Goal: Task Accomplishment & Management: Complete application form

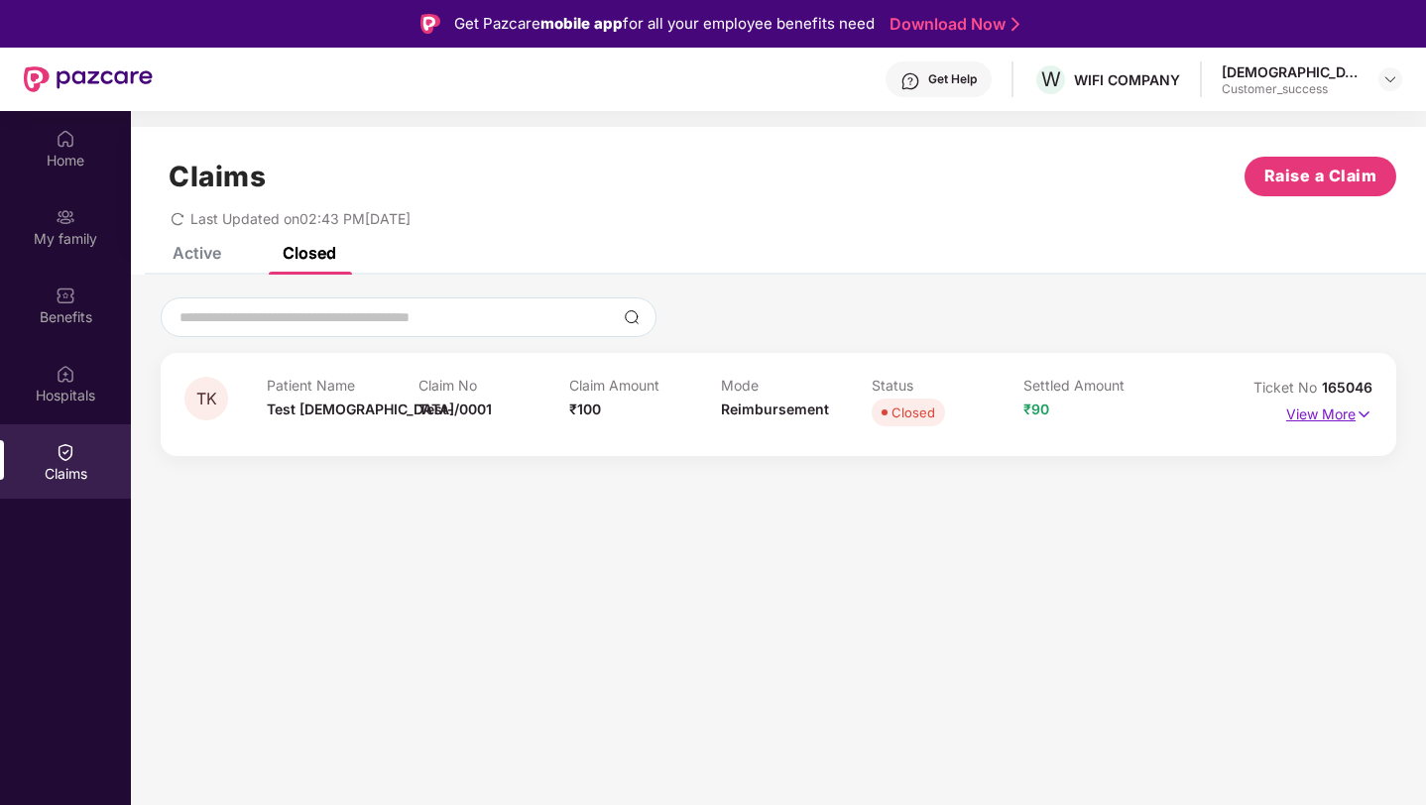
click at [1337, 413] on p "View More" at bounding box center [1329, 412] width 86 height 27
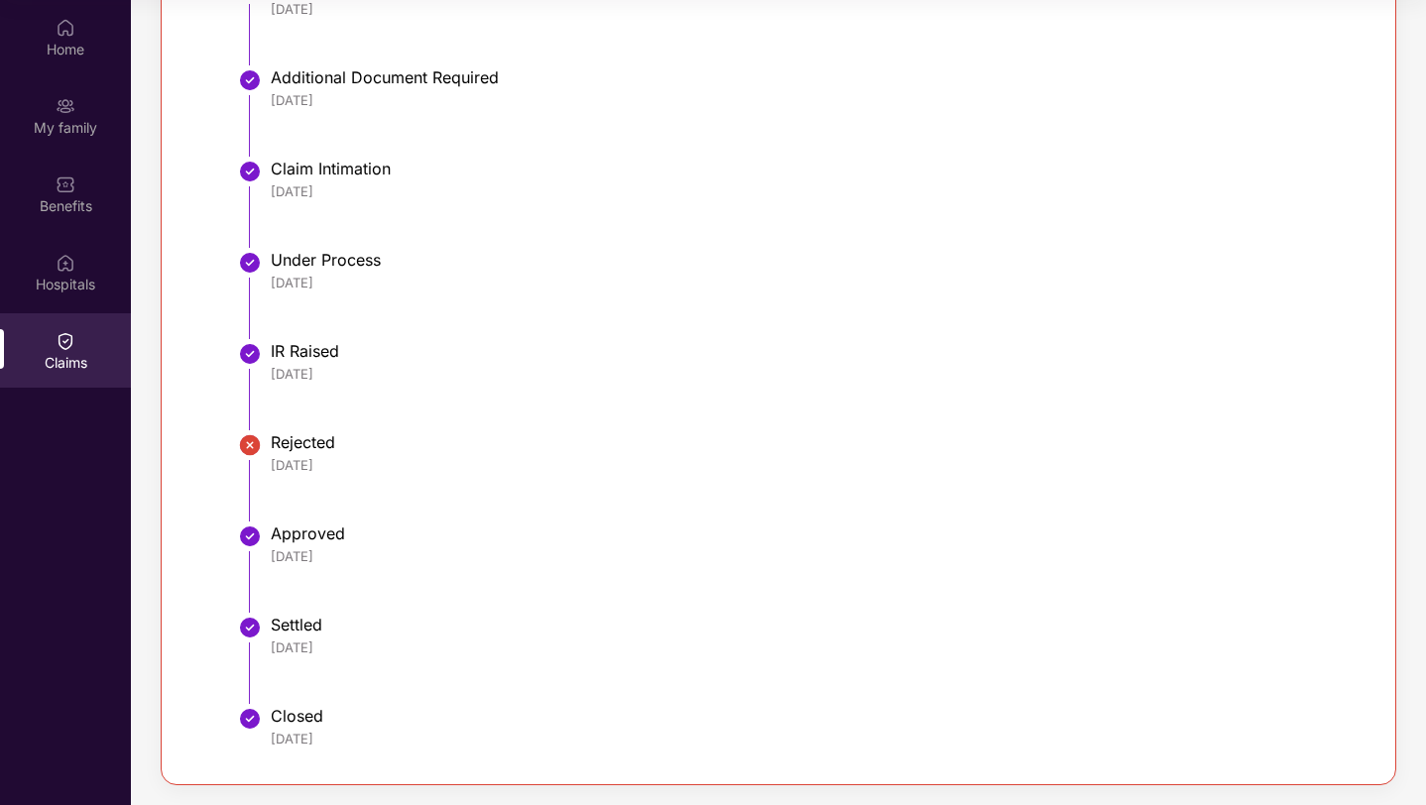
scroll to position [318, 0]
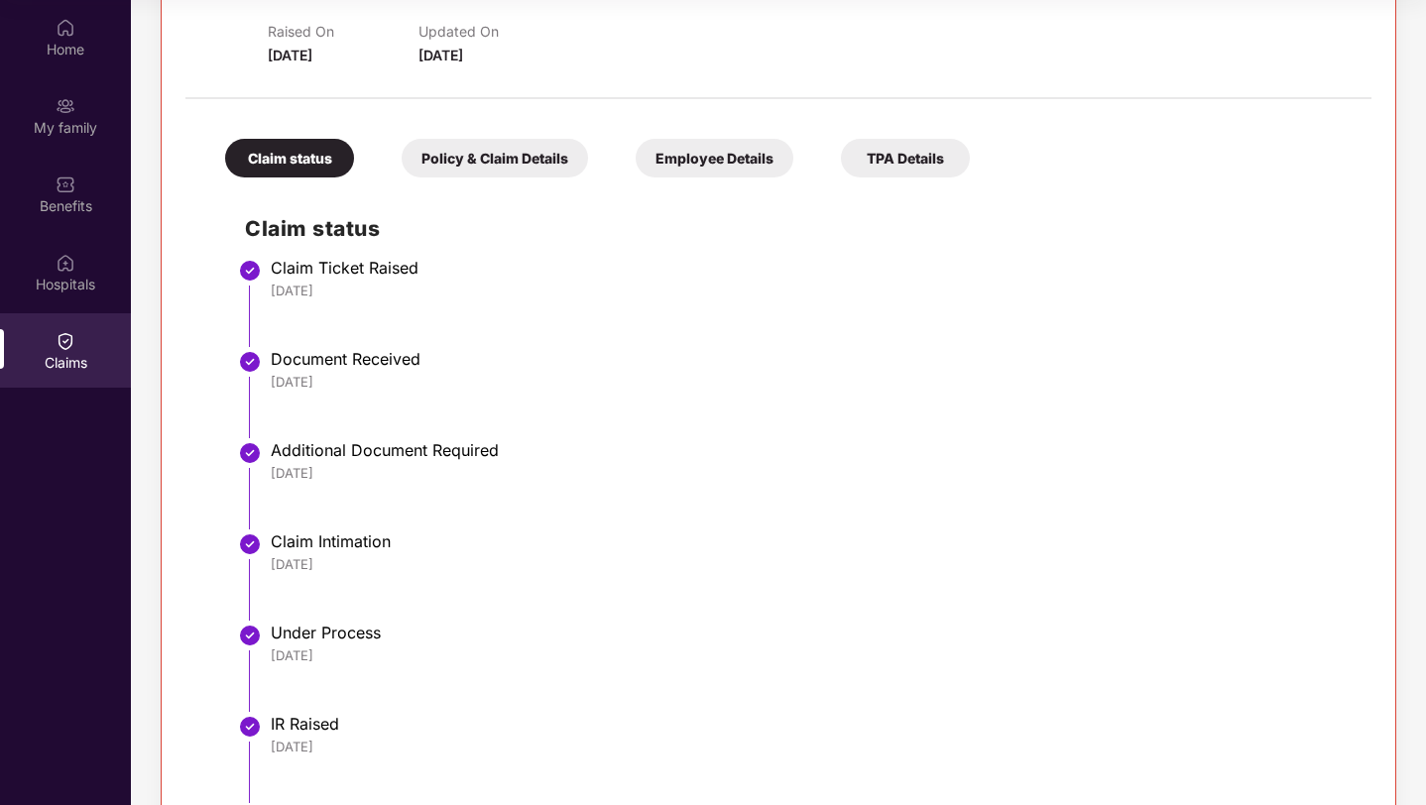
click at [59, 367] on div "Claims" at bounding box center [65, 363] width 131 height 20
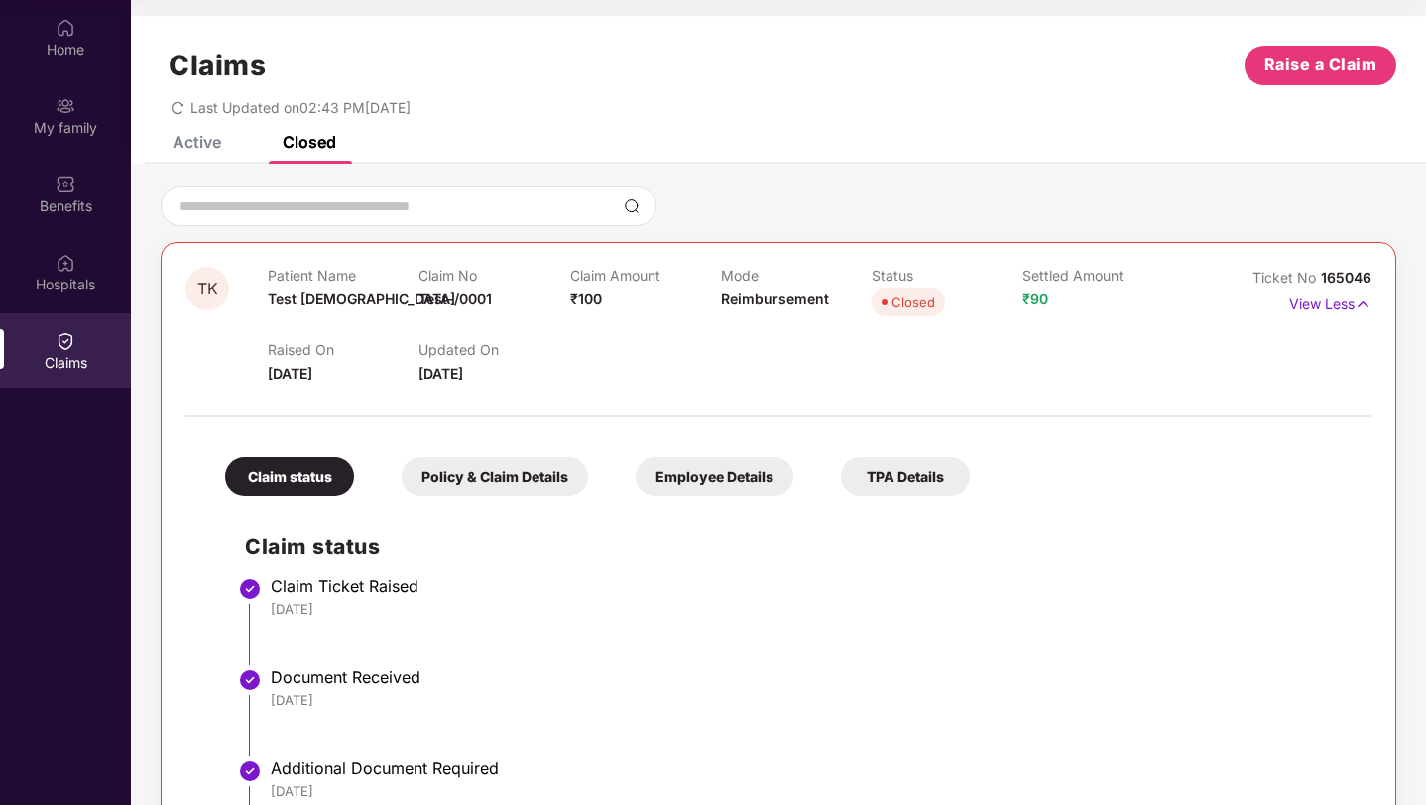
click at [209, 133] on div "Claims Raise a Claim Last Updated on 02:43 PM[DATE]" at bounding box center [778, 76] width 1295 height 120
click at [205, 143] on div "Active" at bounding box center [197, 142] width 49 height 20
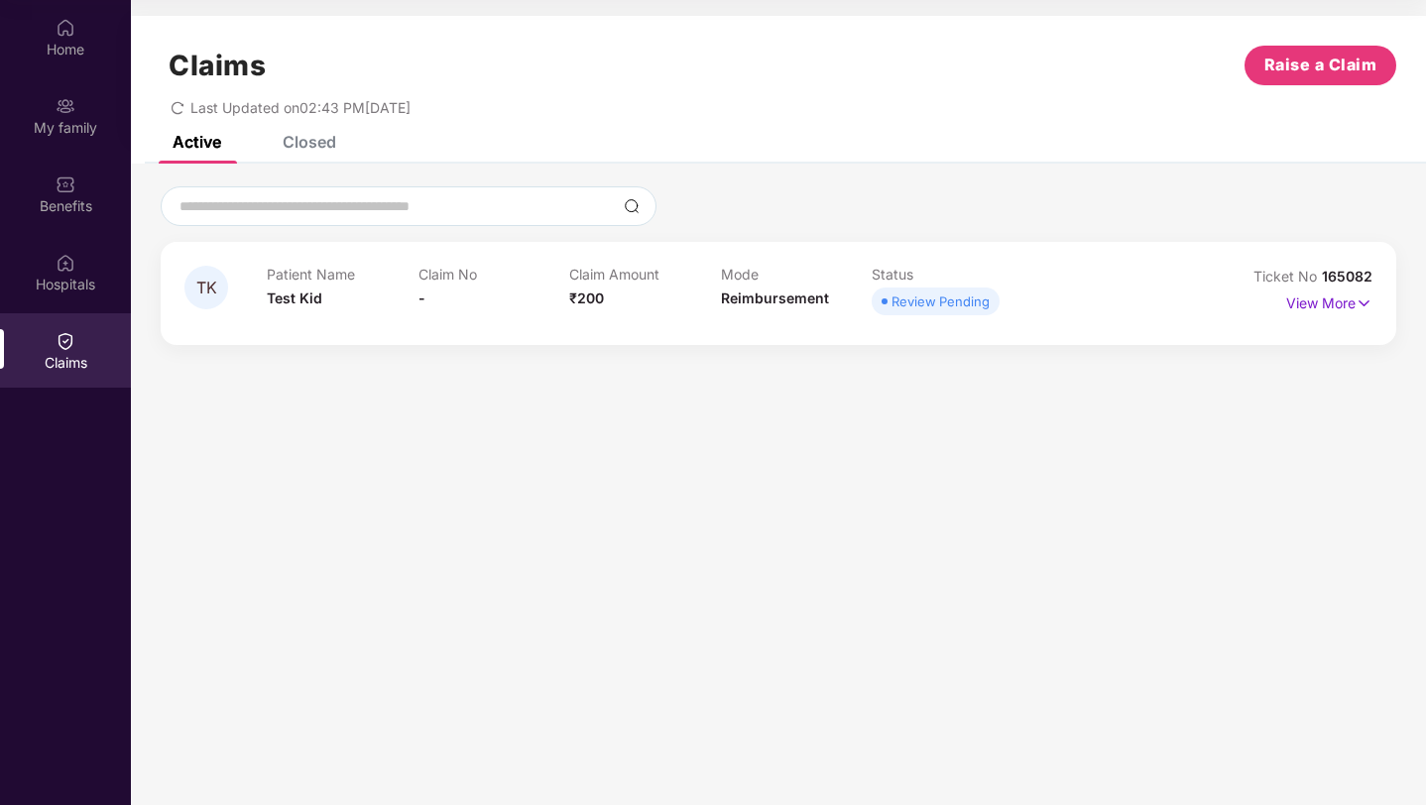
click at [178, 114] on icon "redo" at bounding box center [178, 108] width 14 height 14
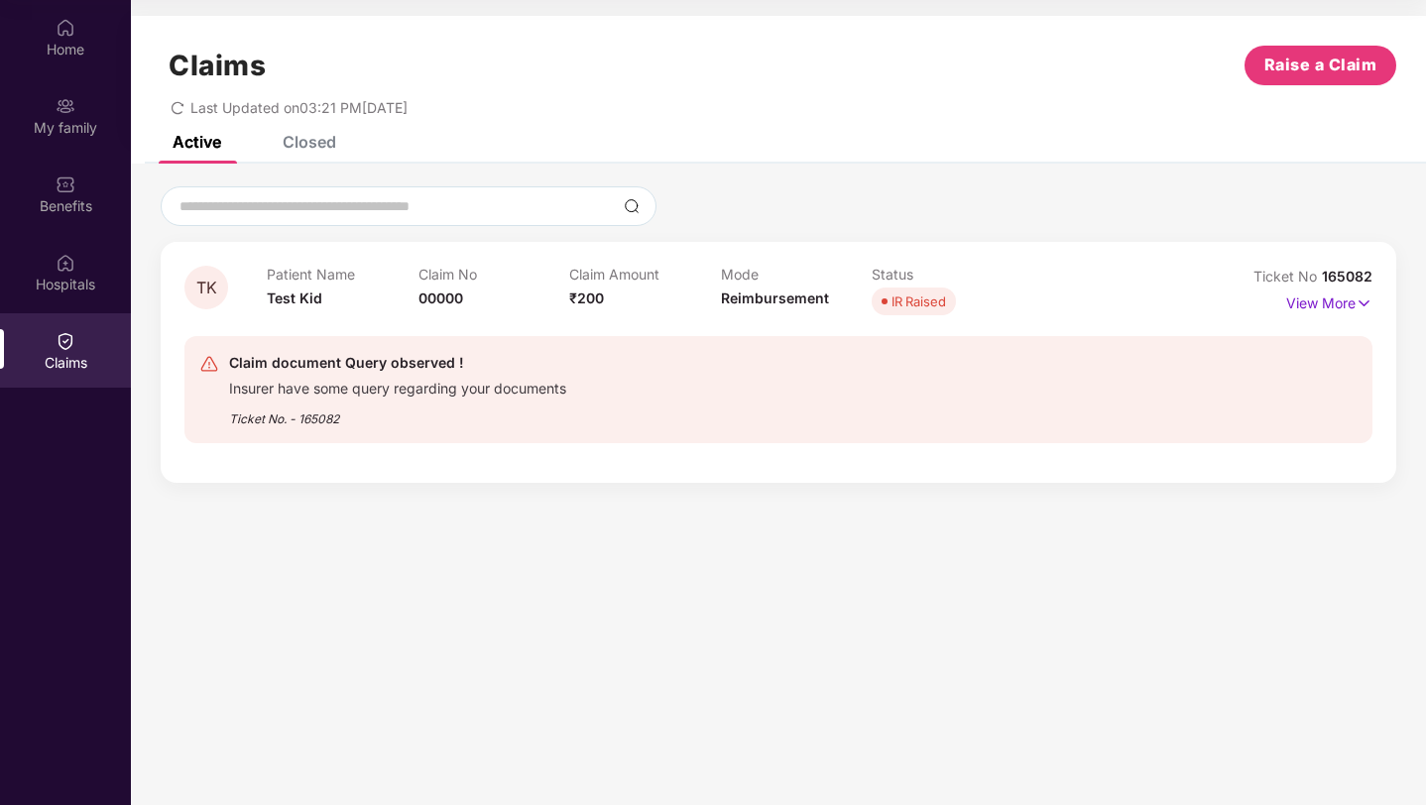
click at [320, 144] on div "Closed" at bounding box center [310, 142] width 54 height 20
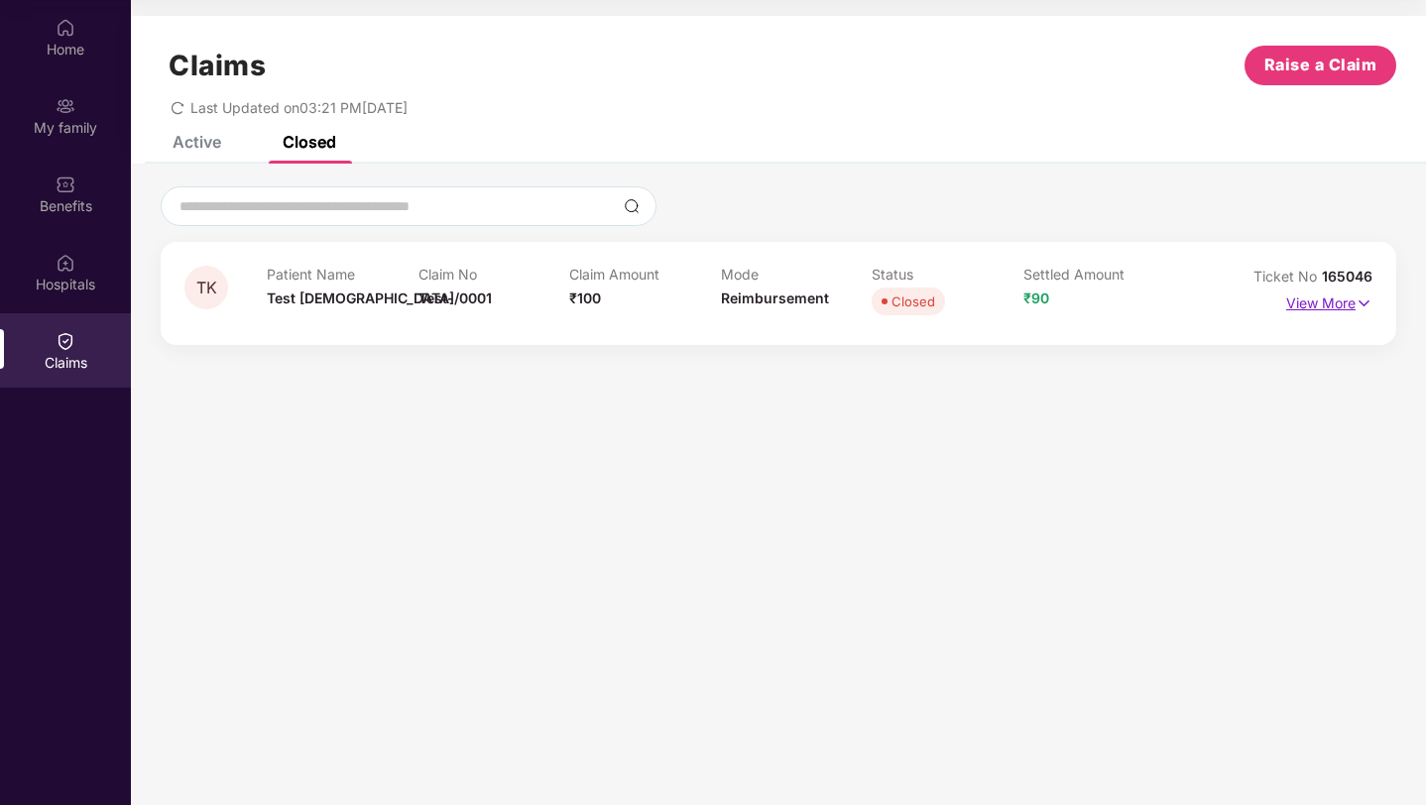
click at [1330, 302] on p "View More" at bounding box center [1329, 301] width 86 height 27
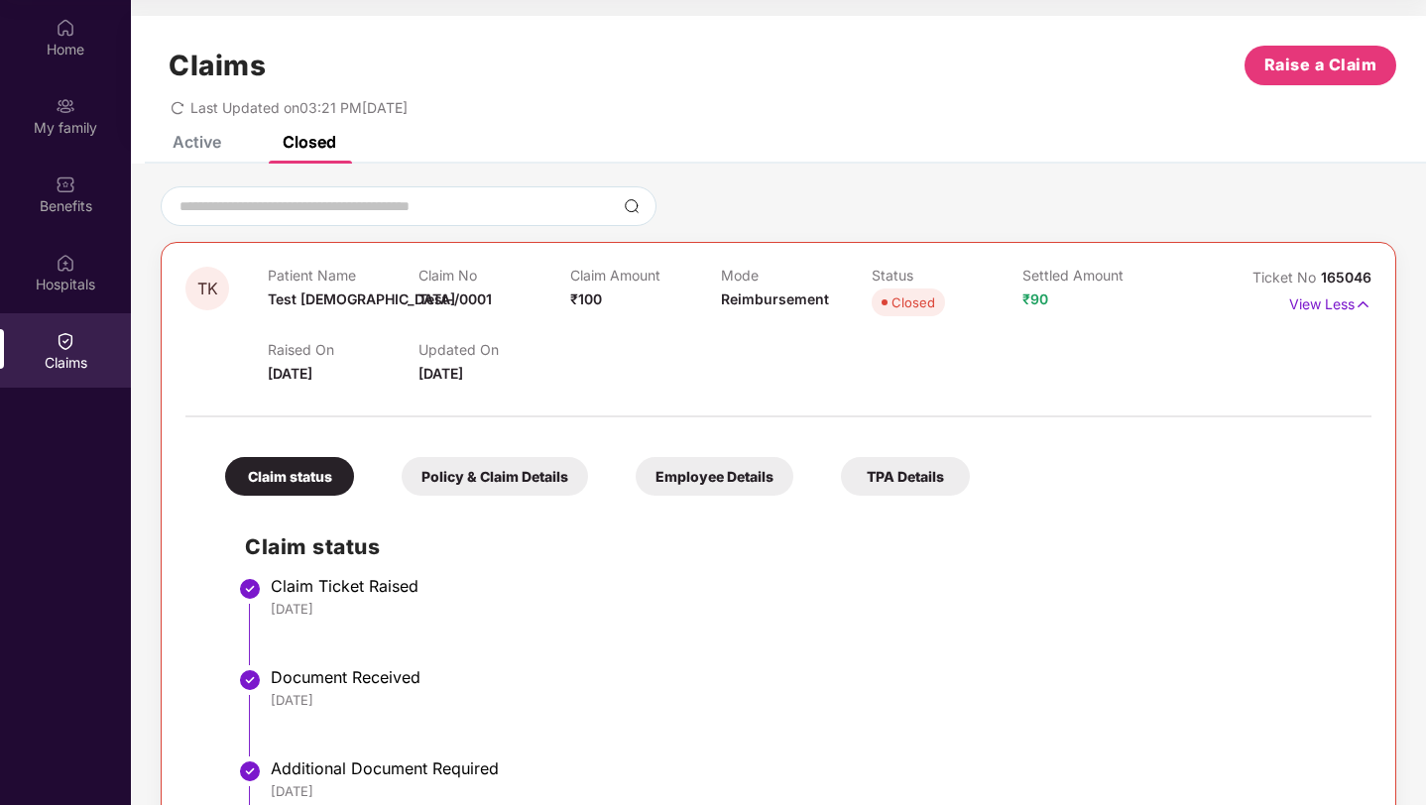
click at [192, 149] on div "Active" at bounding box center [197, 142] width 49 height 20
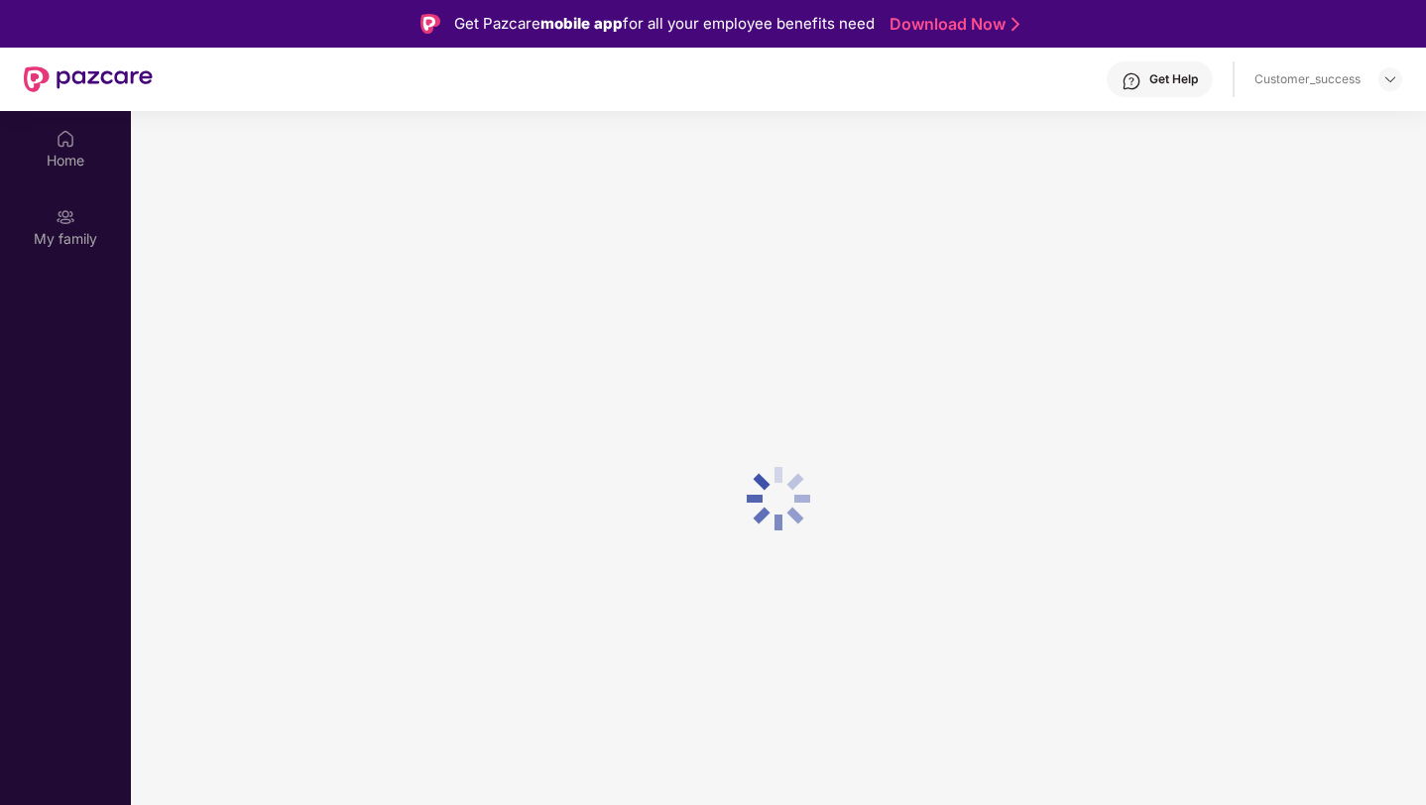
scroll to position [111, 0]
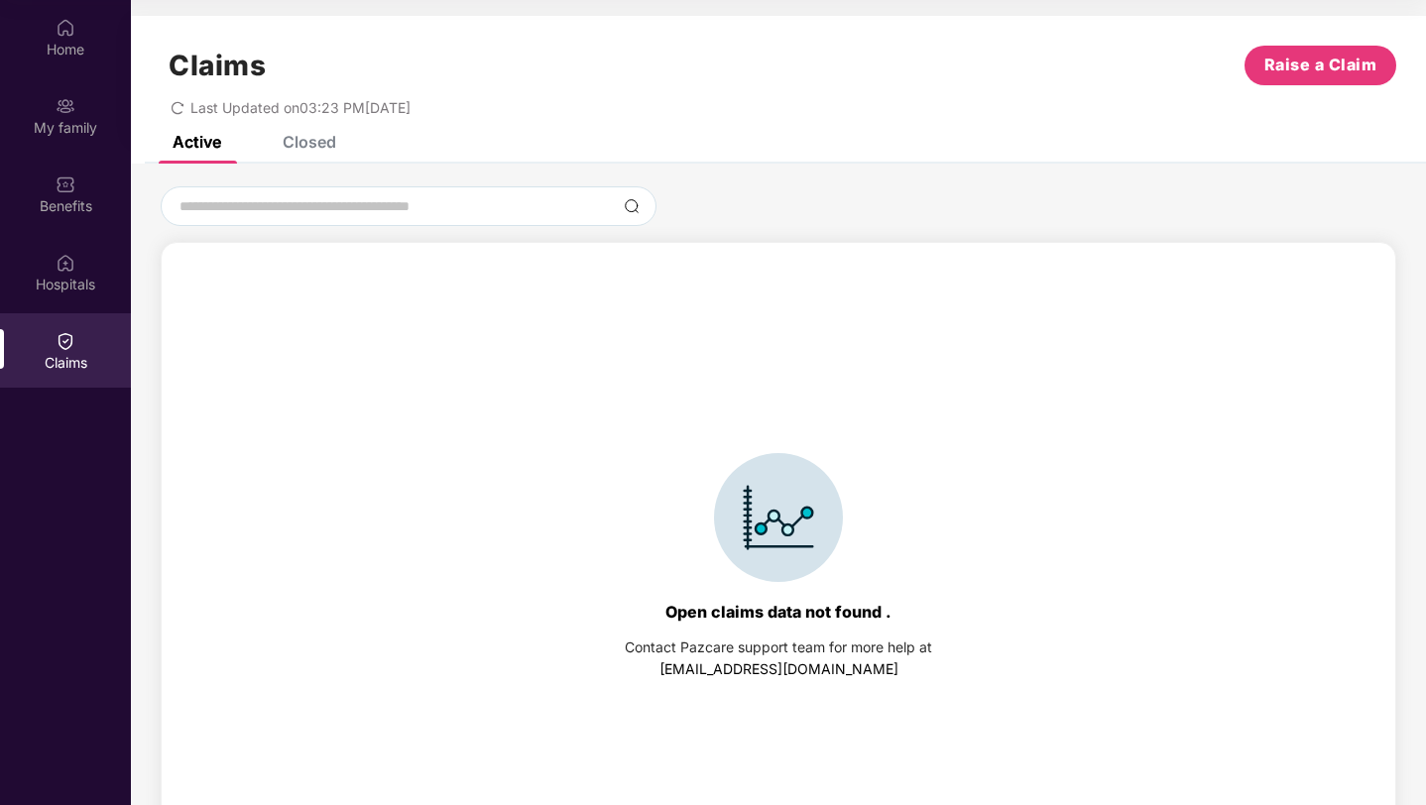
click at [320, 133] on div "Claims Raise a Claim Last Updated on 03:23 PM, 12 Aug 2025" at bounding box center [778, 76] width 1295 height 120
click at [319, 149] on div "Closed" at bounding box center [310, 142] width 54 height 20
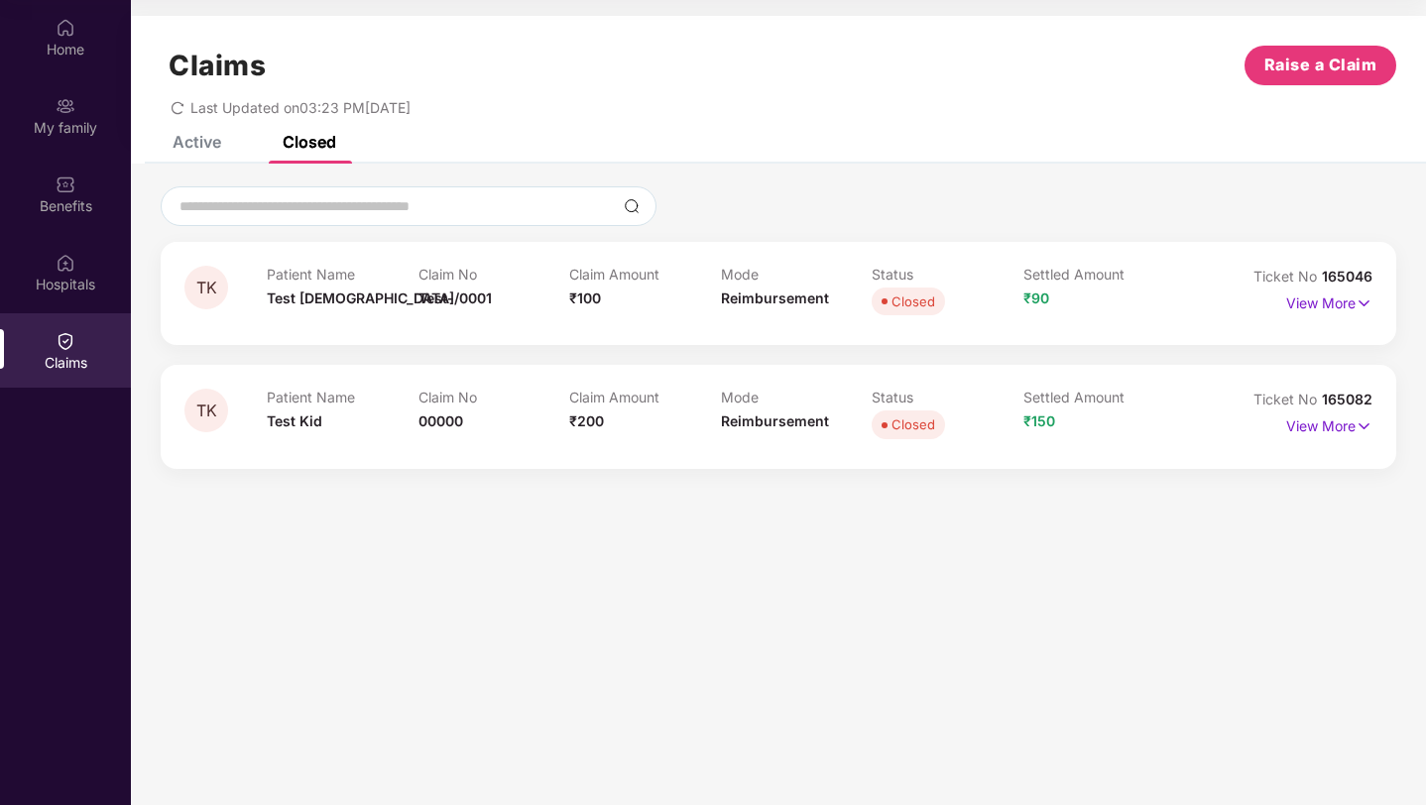
click at [202, 147] on div "Active" at bounding box center [197, 142] width 49 height 20
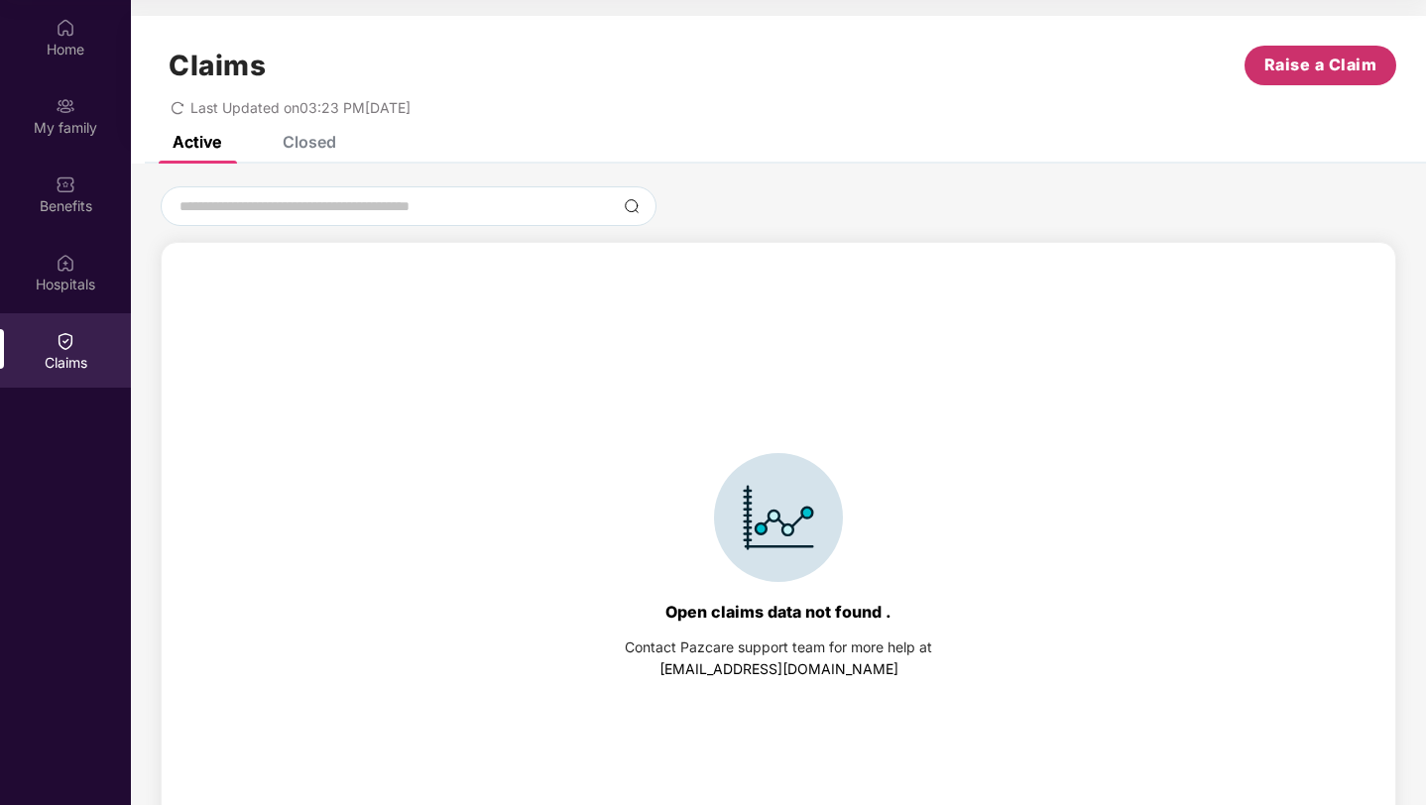
click at [1303, 75] on span "Raise a Claim" at bounding box center [1320, 65] width 113 height 25
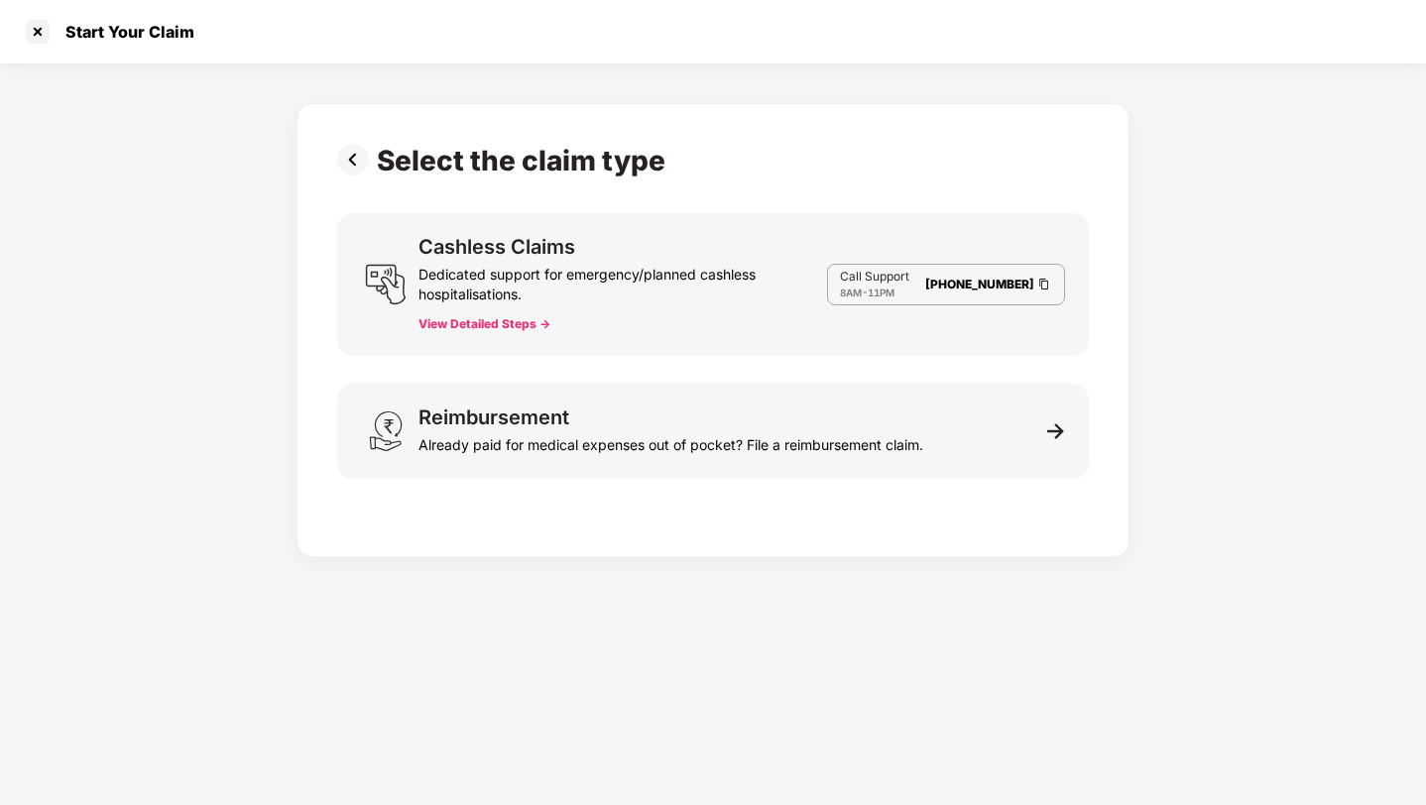
scroll to position [48, 0]
click at [41, 35] on div at bounding box center [38, 32] width 32 height 32
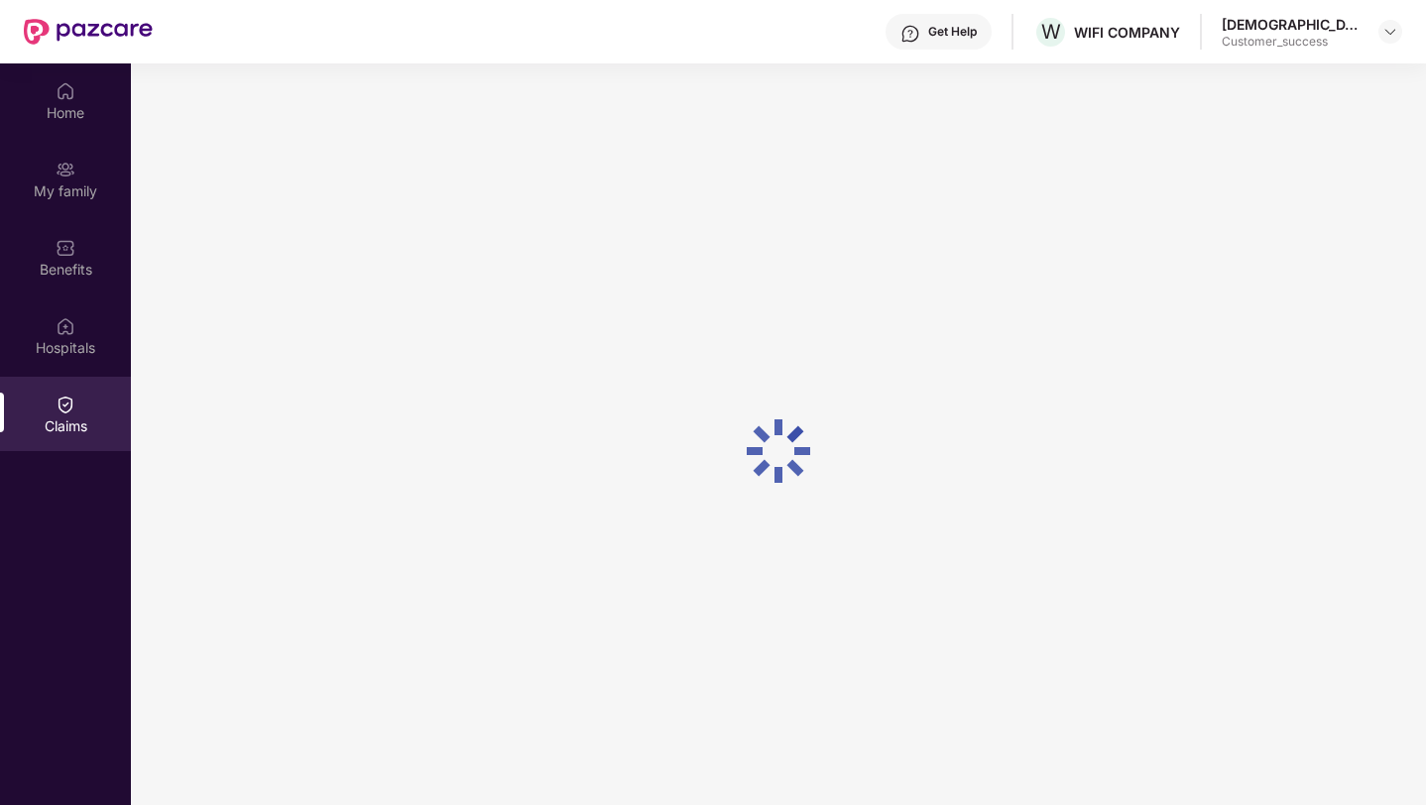
scroll to position [111, 0]
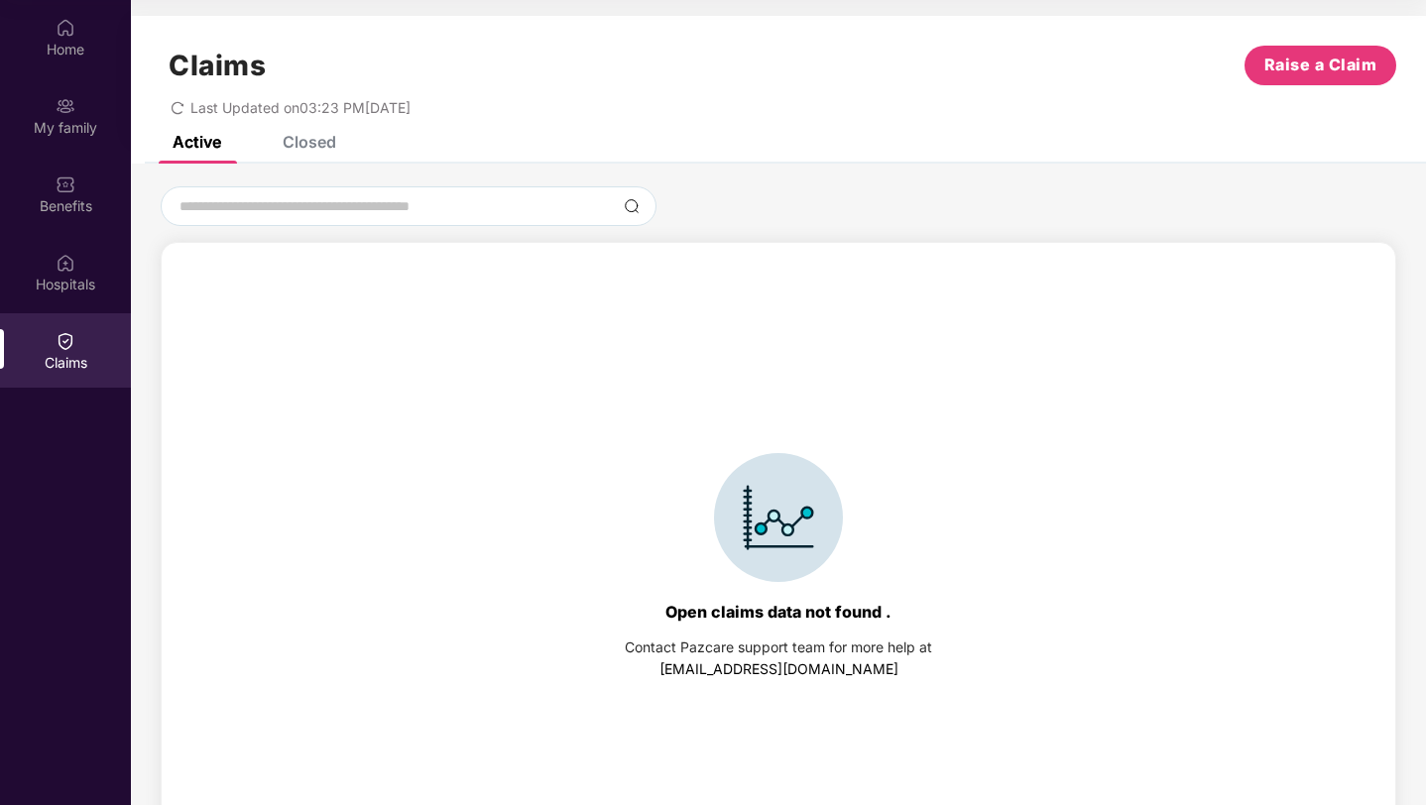
click at [307, 131] on div "Claims Raise a Claim Last Updated on 03:23 PM, 12 Aug 2025" at bounding box center [778, 76] width 1295 height 120
click at [307, 136] on div "Closed" at bounding box center [310, 142] width 54 height 20
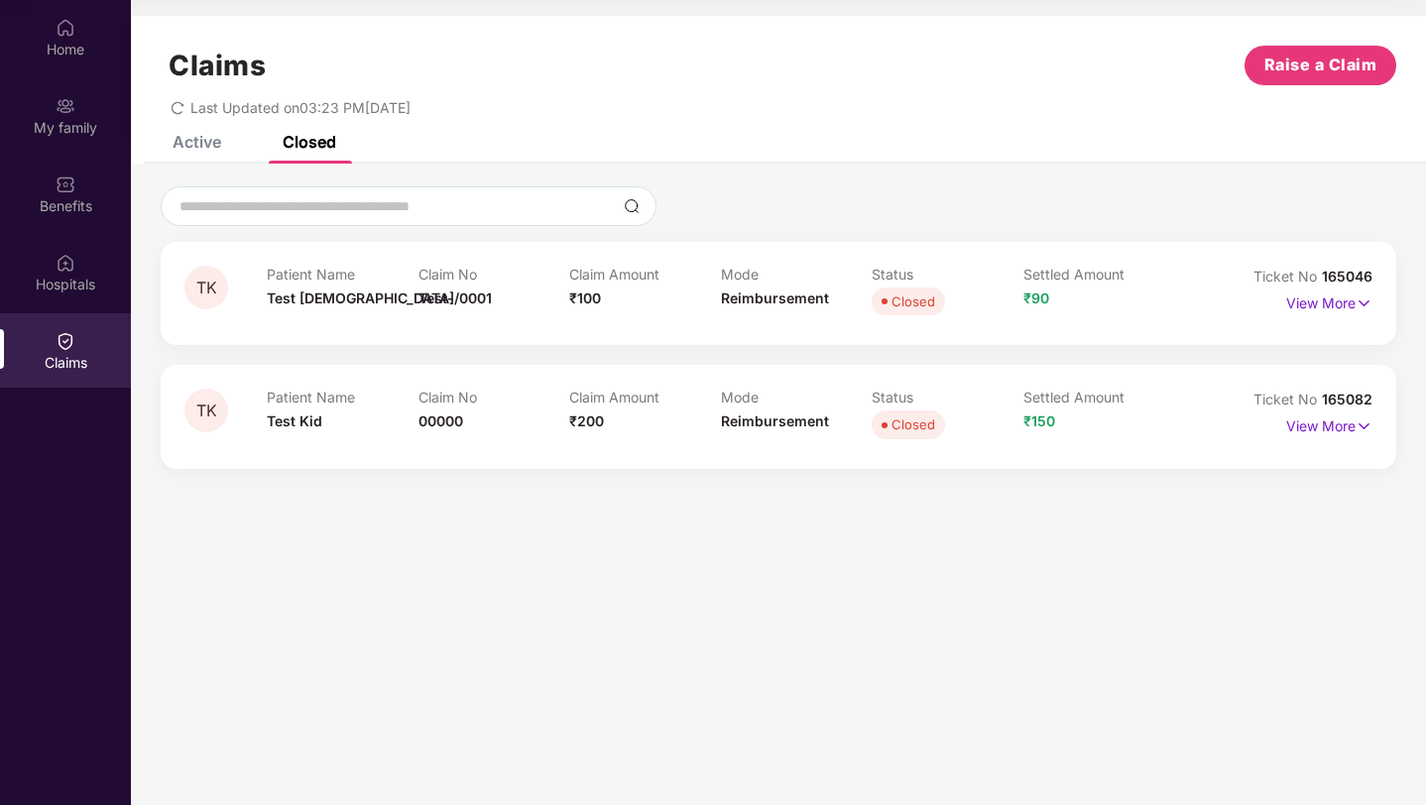
click at [209, 134] on div "Claims Raise a Claim Last Updated on 03:23 PM, 12 Aug 2025" at bounding box center [778, 76] width 1295 height 120
click at [1344, 67] on span "Raise a Claim" at bounding box center [1320, 65] width 113 height 25
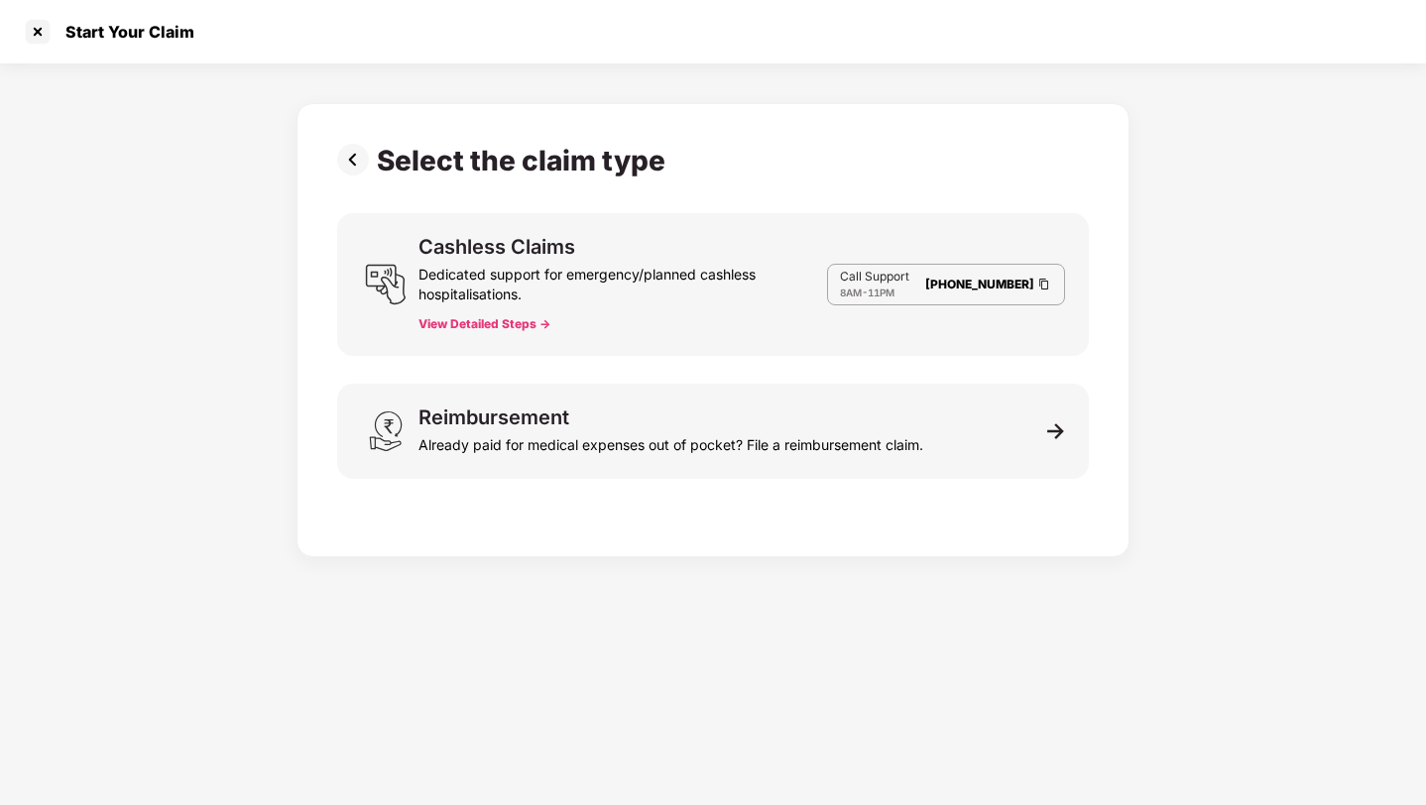
scroll to position [48, 0]
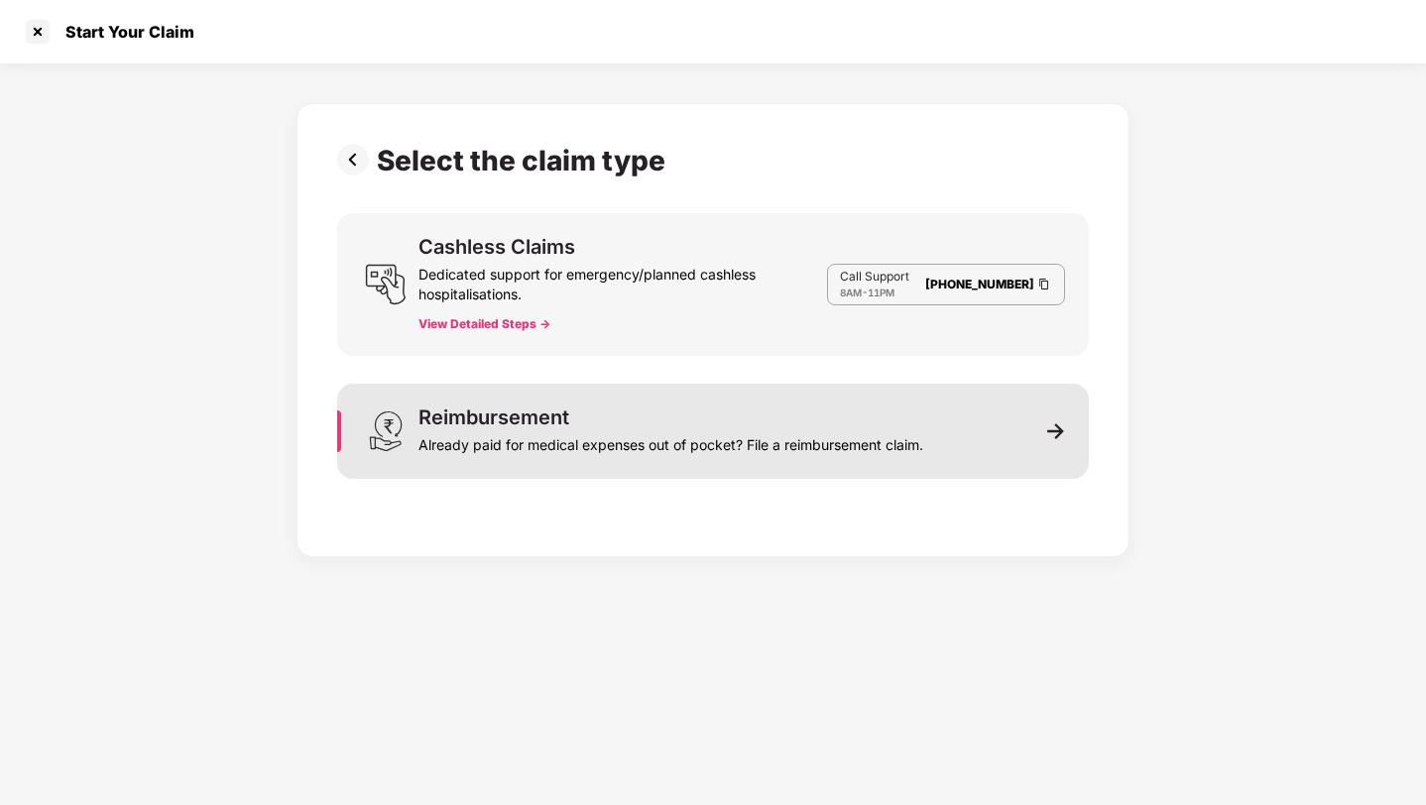
click at [595, 405] on div "Reimbursement Already paid for medical expenses out of pocket? File a reimburse…" at bounding box center [713, 431] width 752 height 95
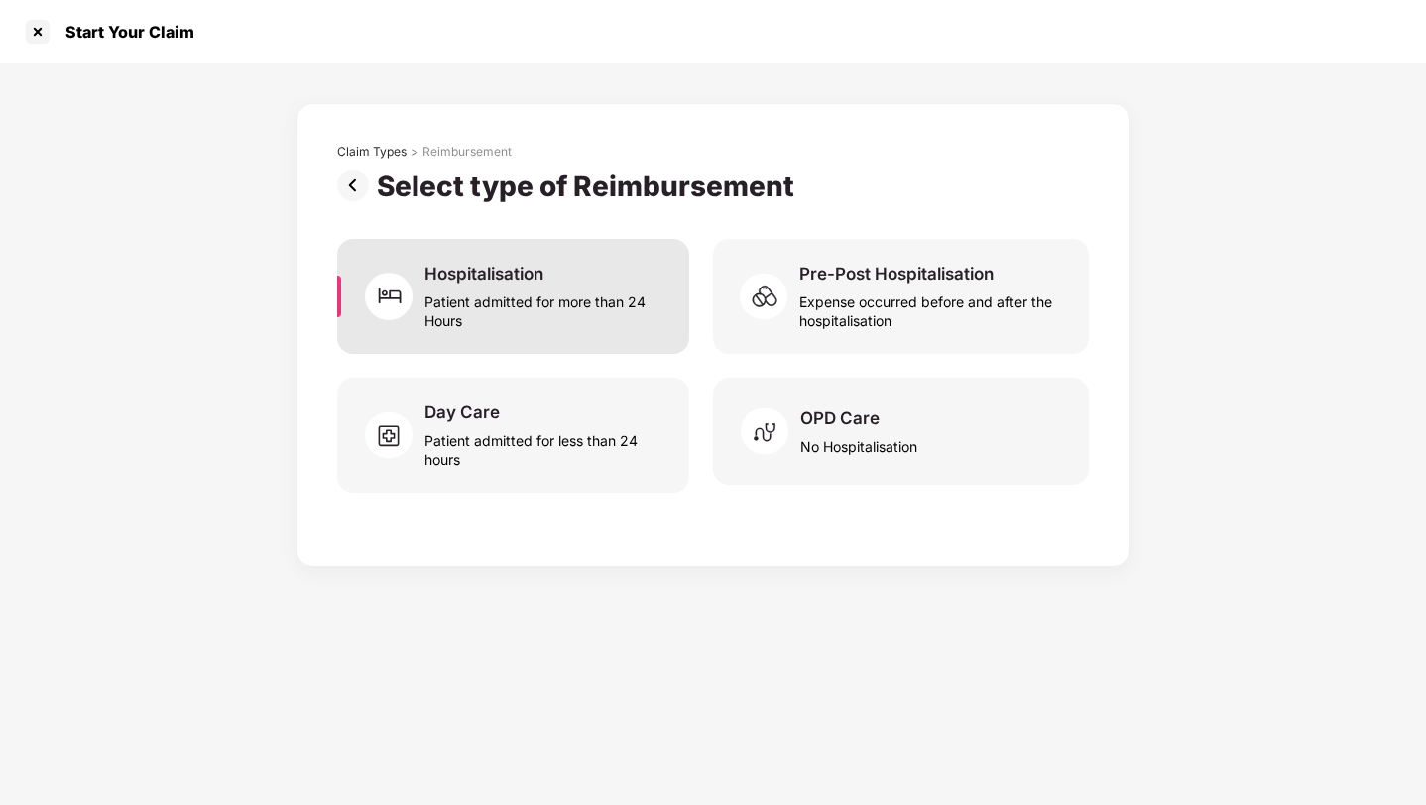
click at [483, 292] on div "Patient admitted for more than 24 Hours" at bounding box center [544, 308] width 241 height 46
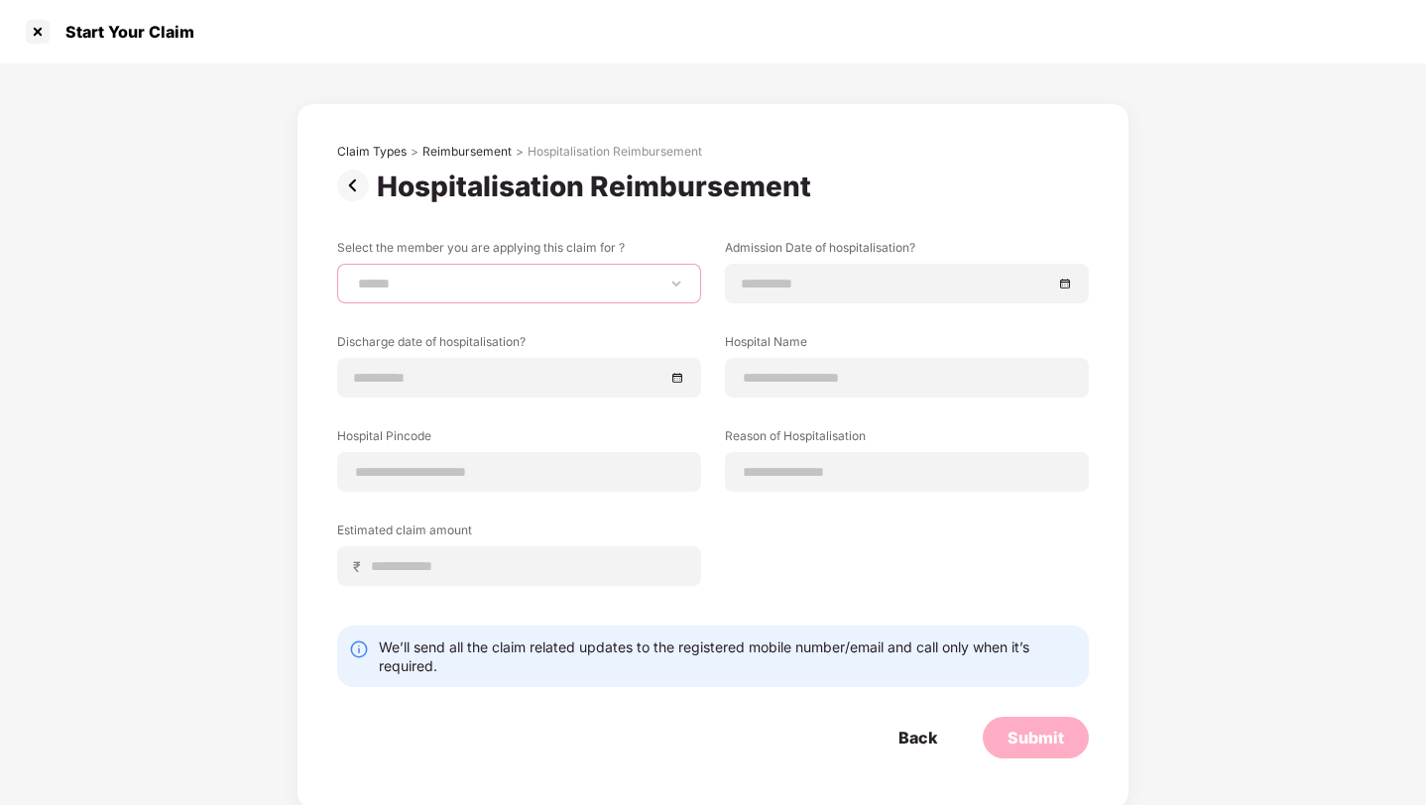
click at [483, 292] on select "**********" at bounding box center [519, 284] width 330 height 16
select select "**********"
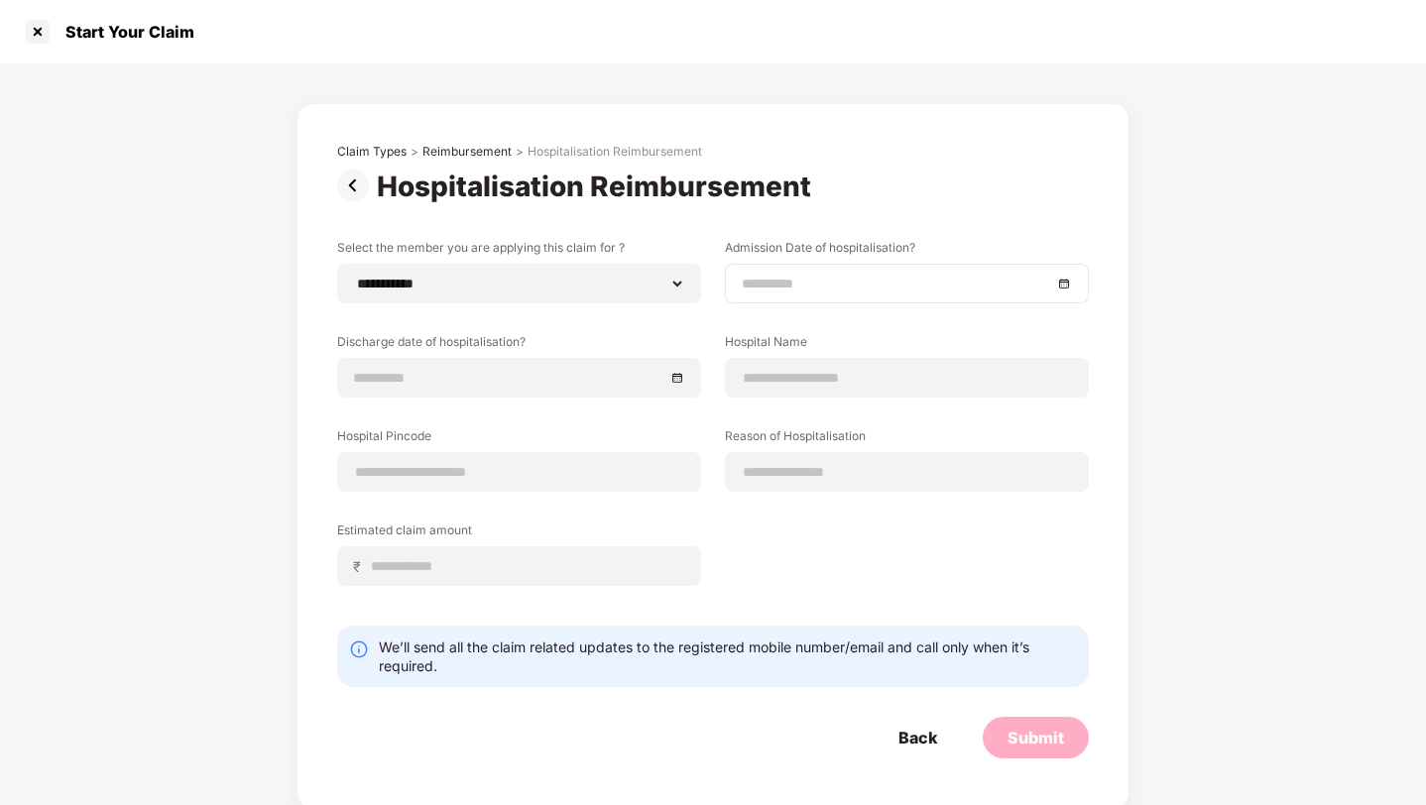
click at [813, 279] on input at bounding box center [897, 284] width 310 height 22
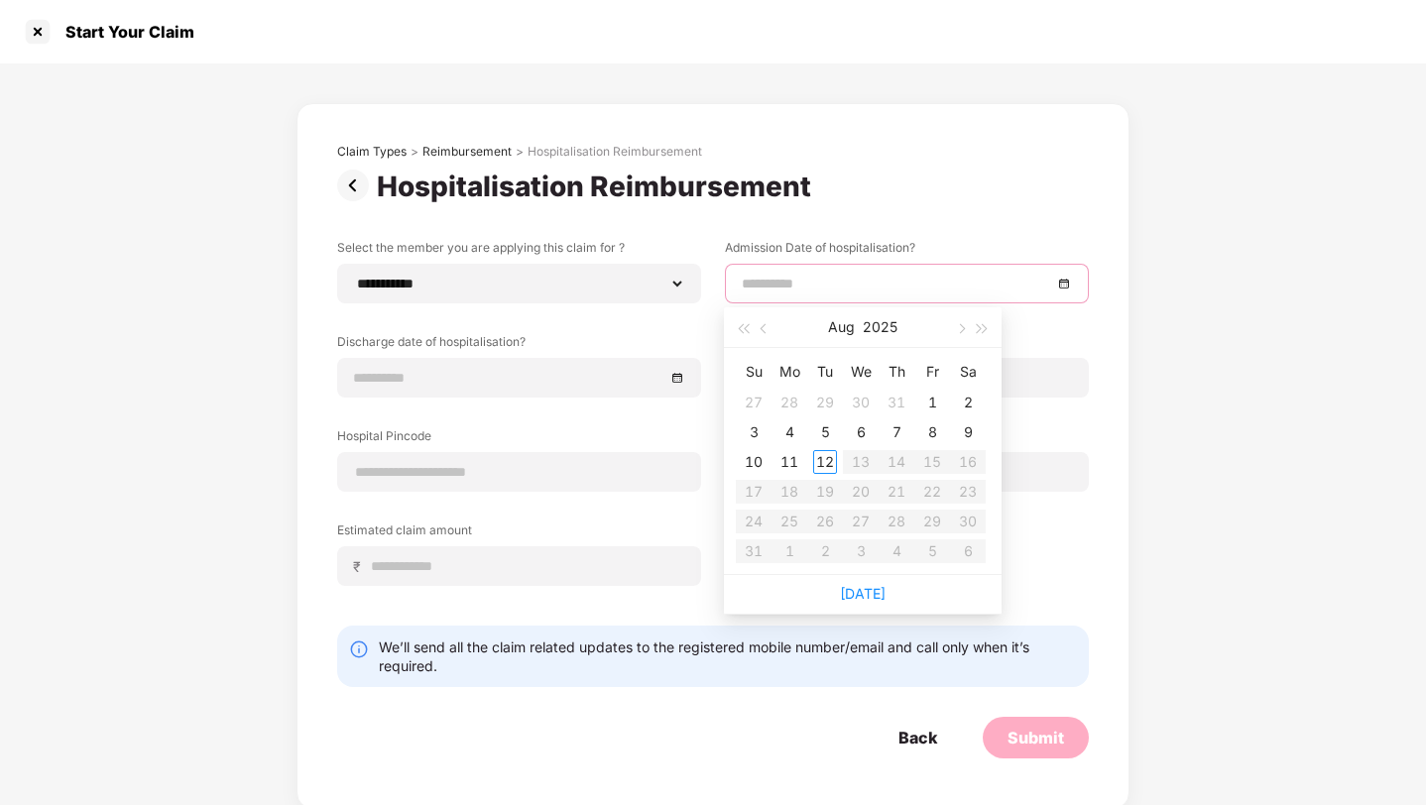
type input "**********"
click at [766, 329] on span "button" at bounding box center [766, 329] width 10 height 10
type input "**********"
click at [878, 449] on td "16" at bounding box center [861, 462] width 36 height 30
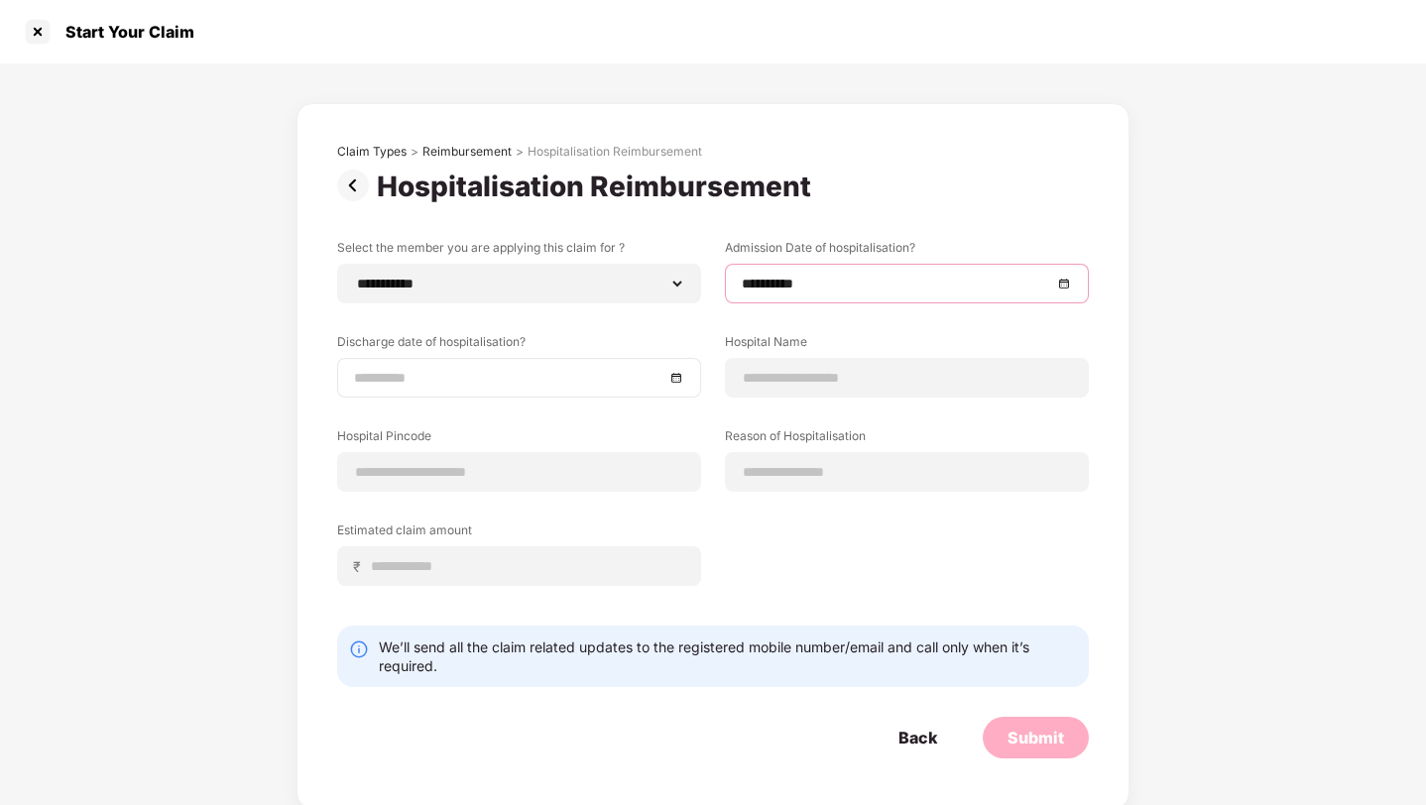
click at [451, 376] on input at bounding box center [509, 378] width 310 height 22
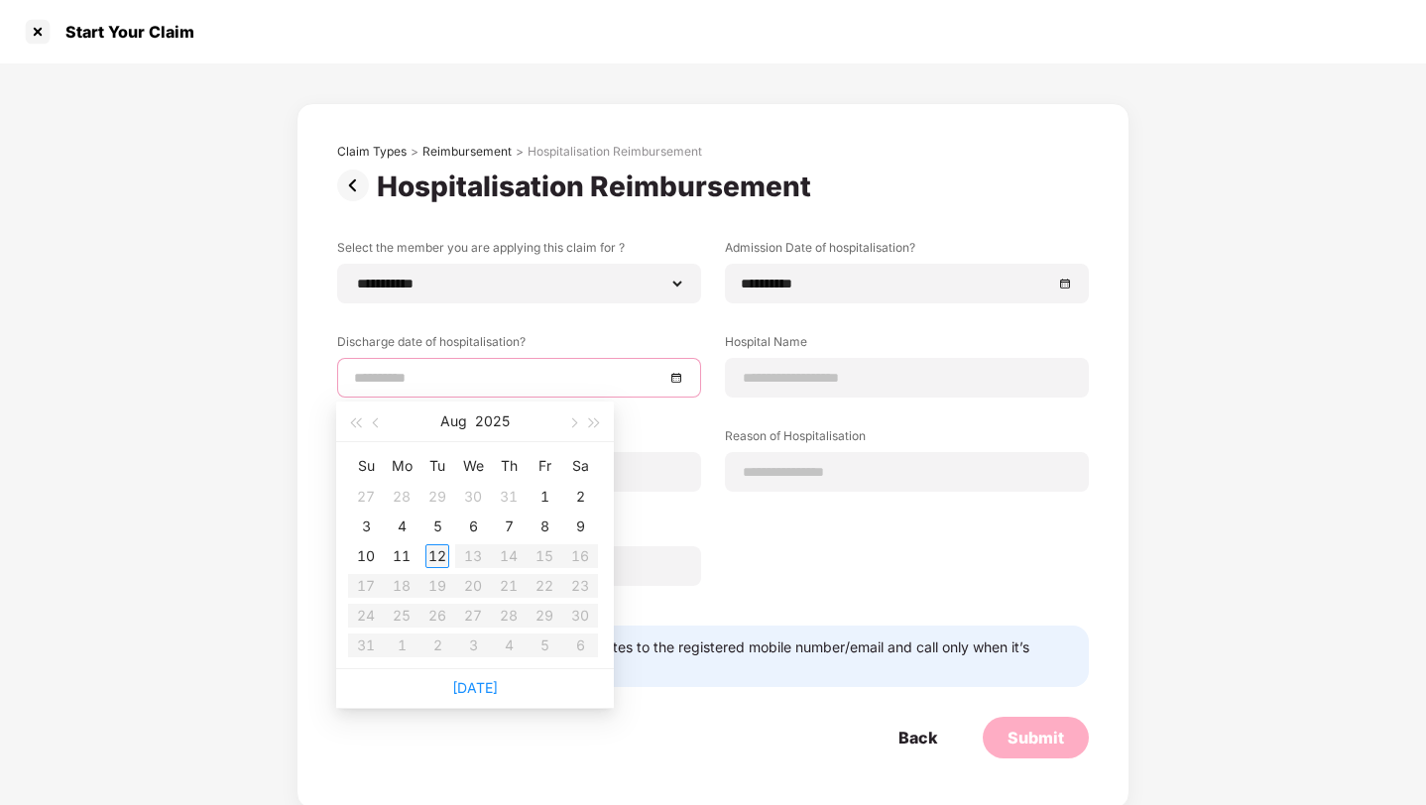
type input "**********"
click at [437, 561] on div "12" at bounding box center [437, 556] width 24 height 24
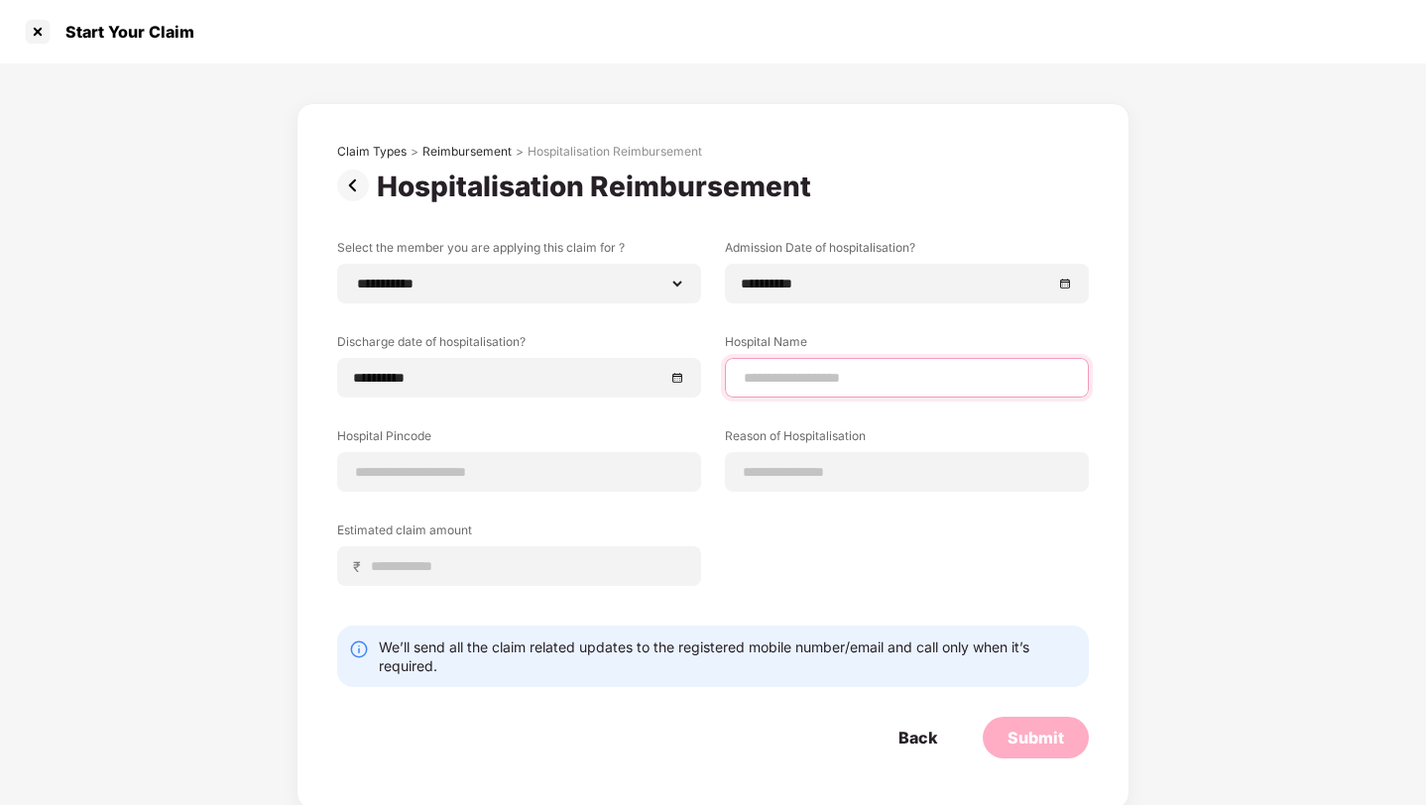
click at [825, 376] on input at bounding box center [907, 378] width 330 height 21
type input "**********"
click at [411, 477] on input at bounding box center [519, 472] width 330 height 21
type input "******"
select select "*********"
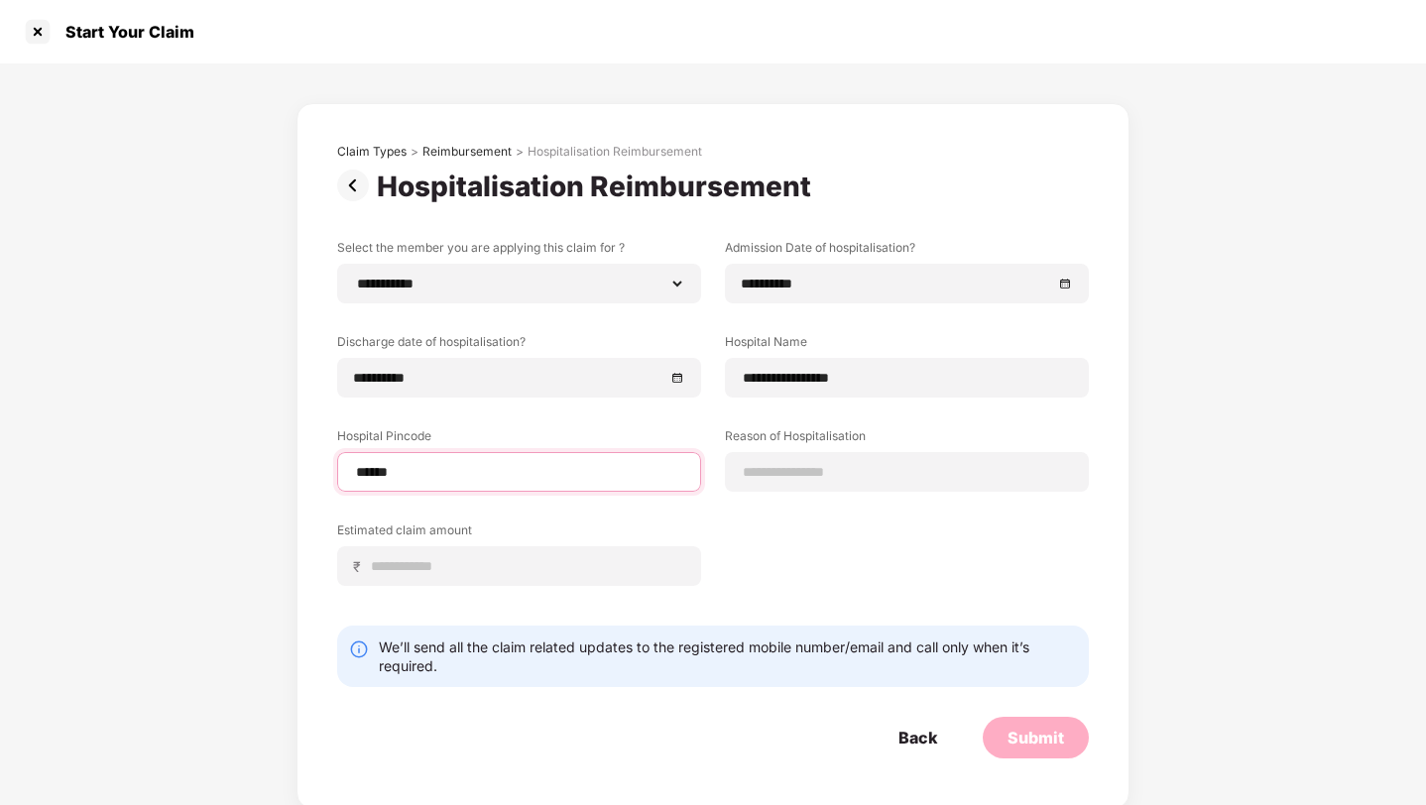
select select "*********"
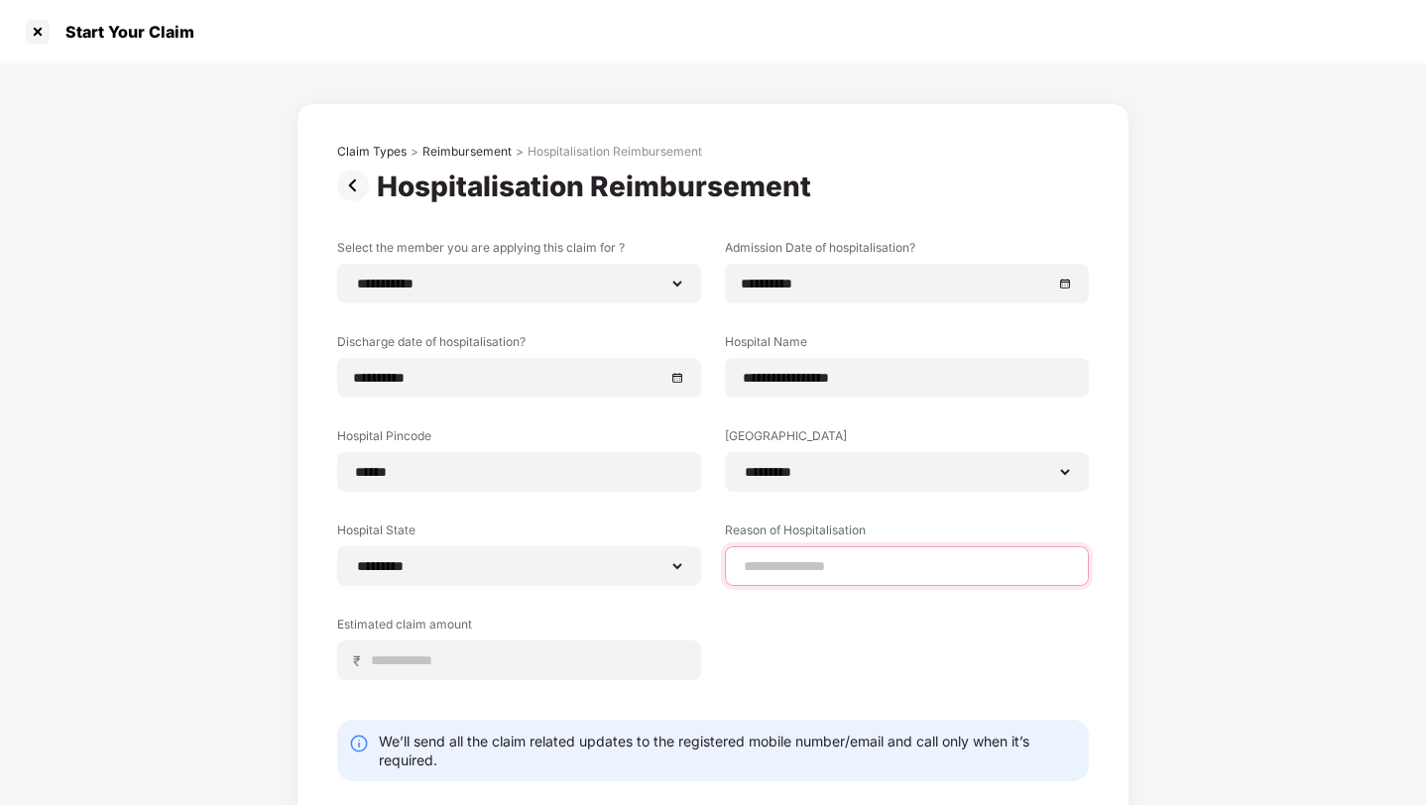
click at [770, 559] on input at bounding box center [907, 566] width 330 height 21
type input "********"
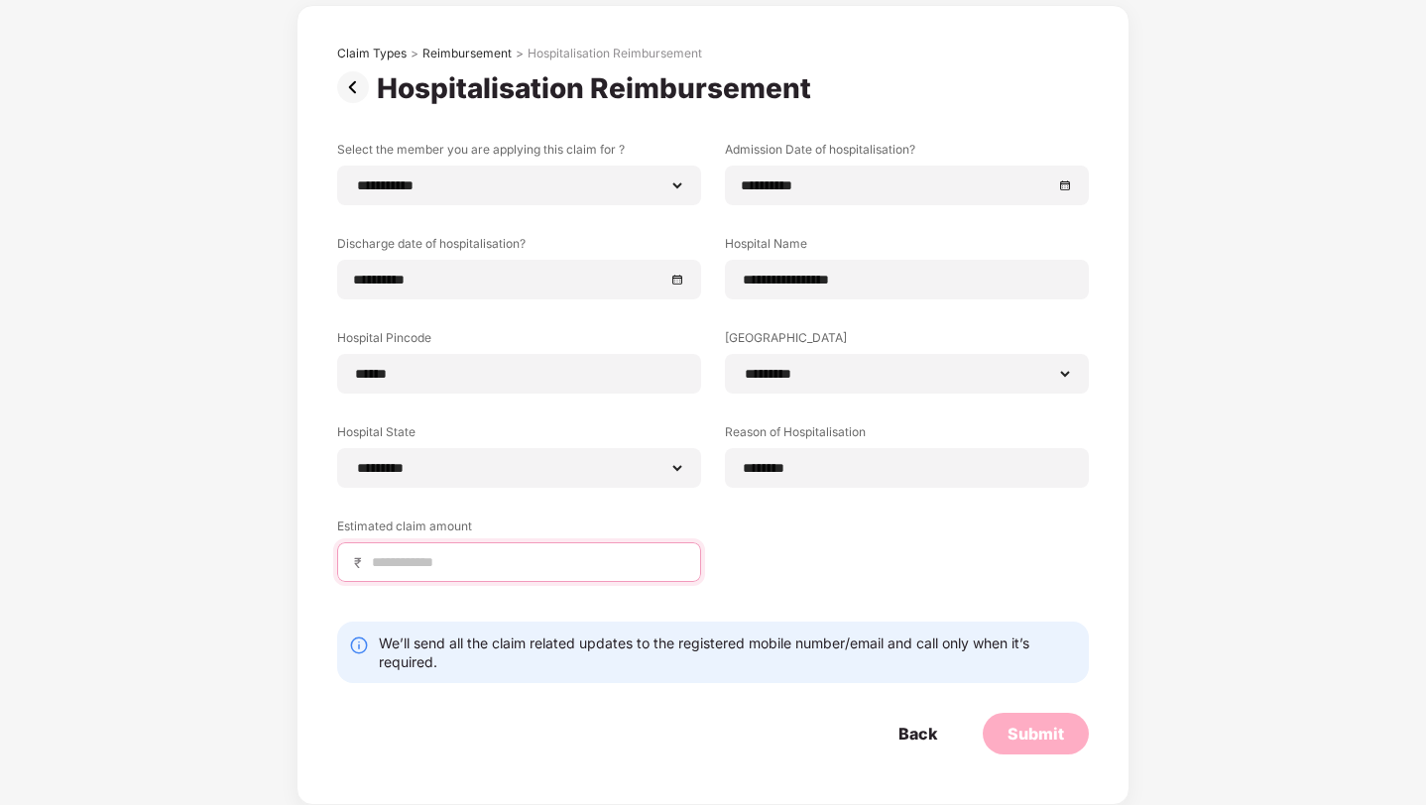
click at [519, 566] on input at bounding box center [527, 562] width 314 height 21
type input "*"
type input "***"
click at [1029, 747] on div "Submit" at bounding box center [1036, 734] width 106 height 42
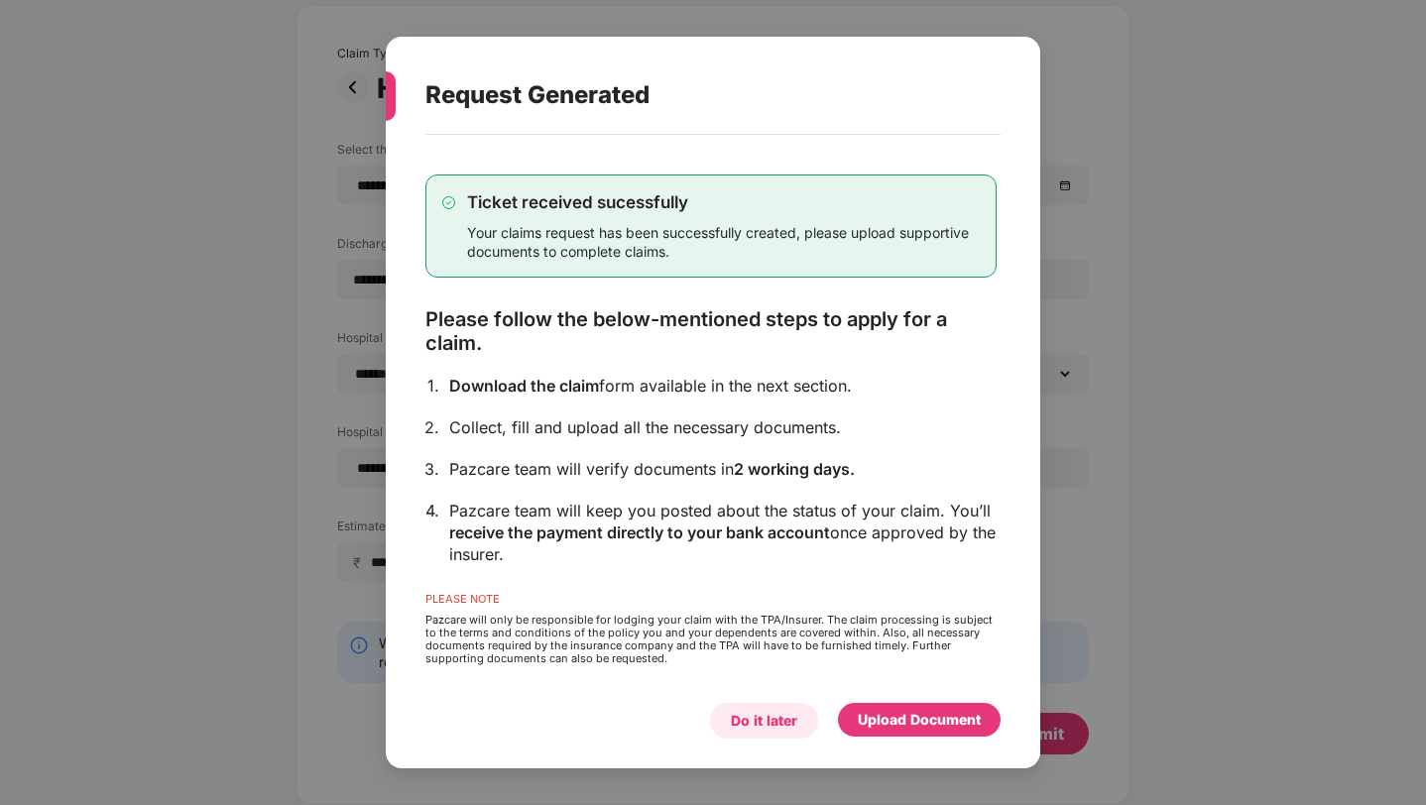
click at [746, 714] on div "Do it later" at bounding box center [764, 721] width 66 height 22
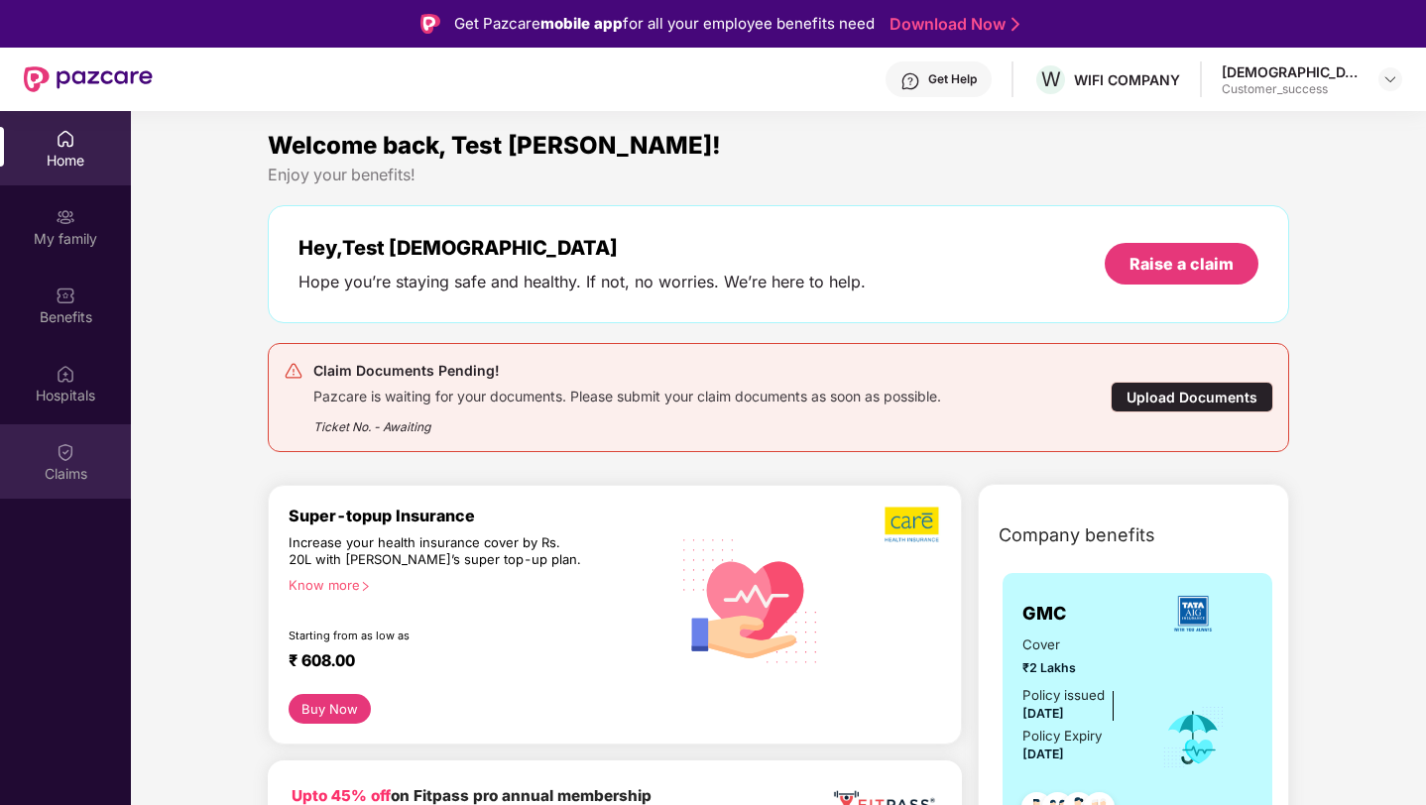
click at [94, 460] on div "Claims" at bounding box center [65, 461] width 131 height 74
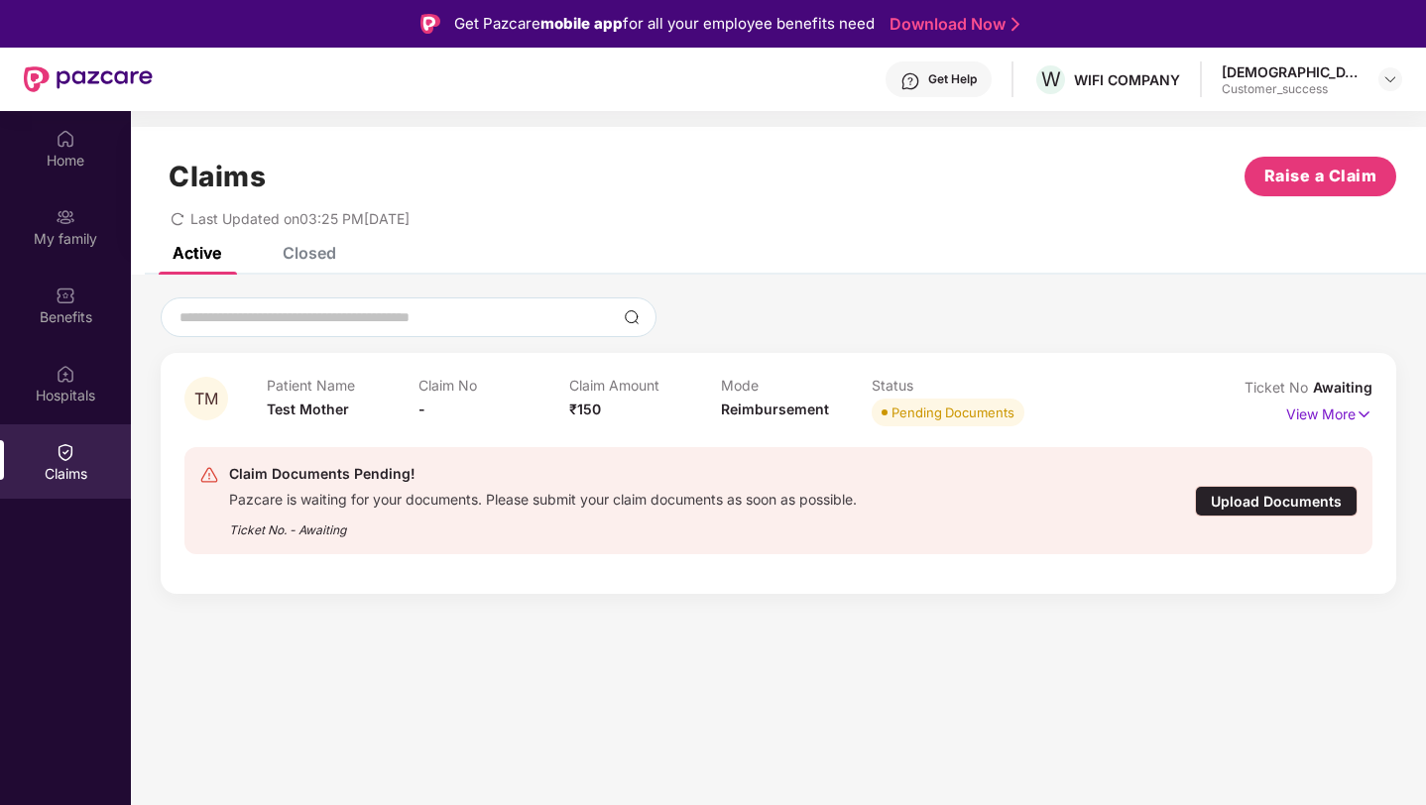
click at [313, 257] on div "Closed" at bounding box center [310, 253] width 54 height 20
click at [312, 254] on div "Closed" at bounding box center [310, 253] width 54 height 20
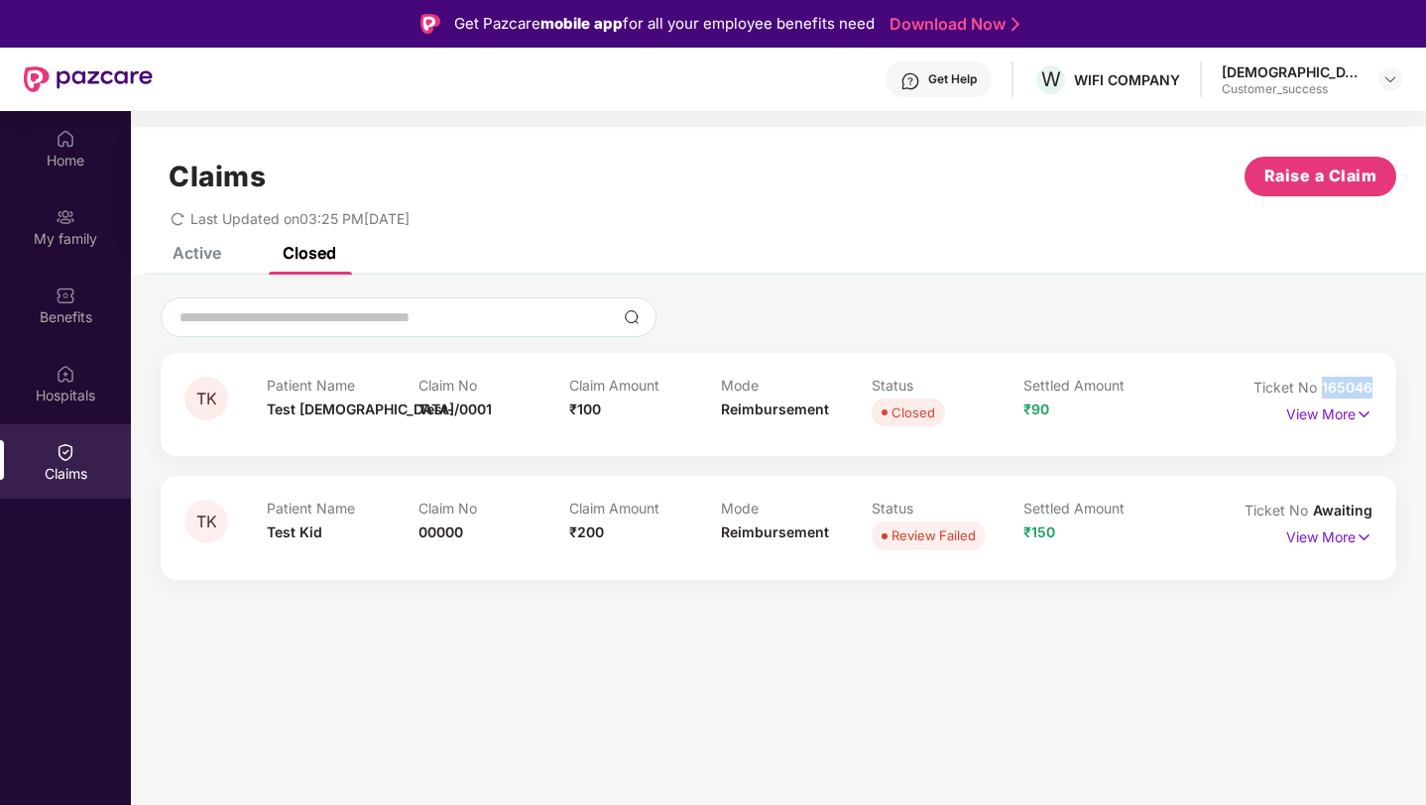
drag, startPoint x: 1324, startPoint y: 389, endPoint x: 1378, endPoint y: 389, distance: 54.5
click at [1378, 389] on div "TK Patient Name Test Krishna Claim No Test-/0001 Claim Amount ₹100 Mode Reimbur…" at bounding box center [779, 404] width 1236 height 103
copy span "165046"
click at [177, 208] on div "Last Updated on 03:25 PM, 12 Aug 2025" at bounding box center [779, 211] width 1236 height 31
click at [177, 210] on span "redo" at bounding box center [178, 218] width 14 height 17
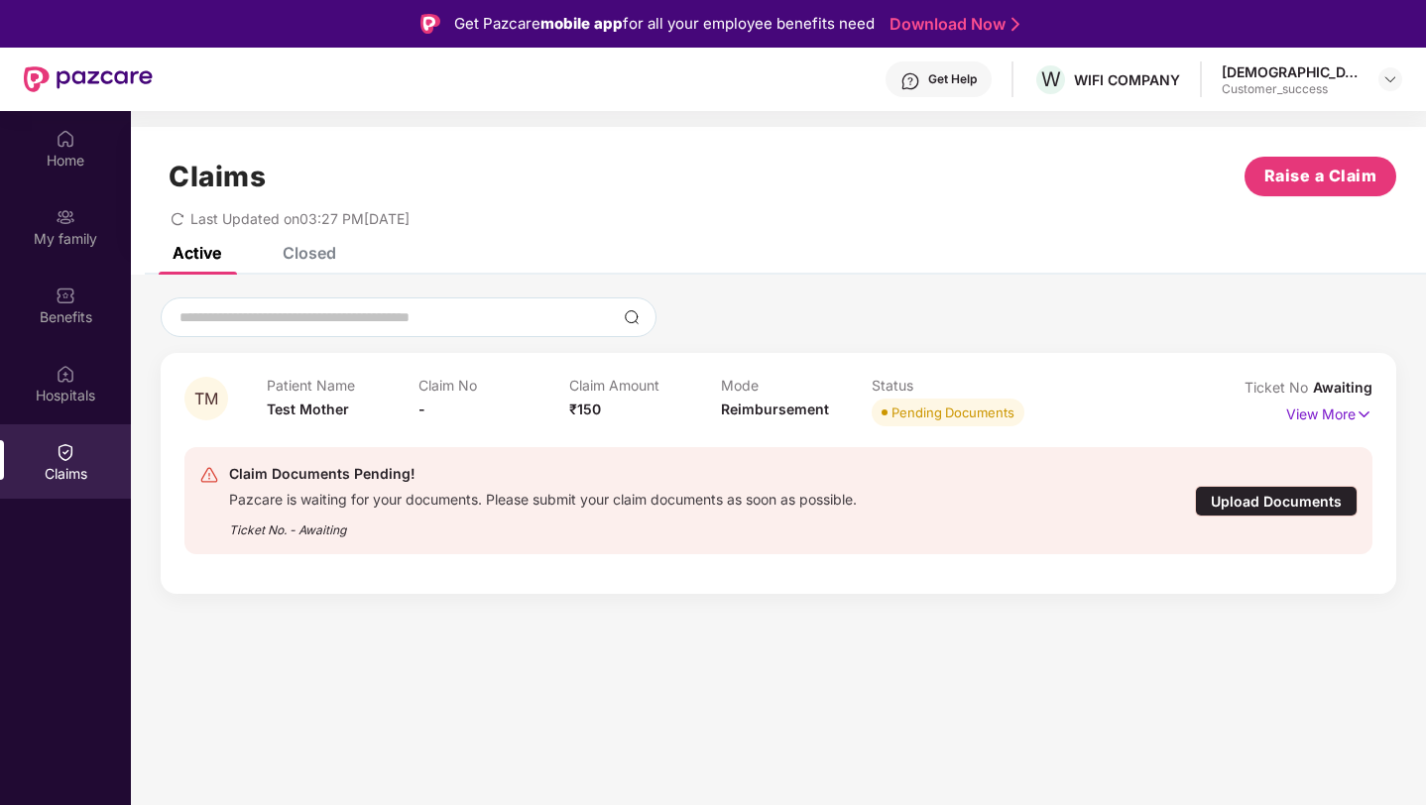
click at [317, 251] on div "Closed" at bounding box center [310, 253] width 54 height 20
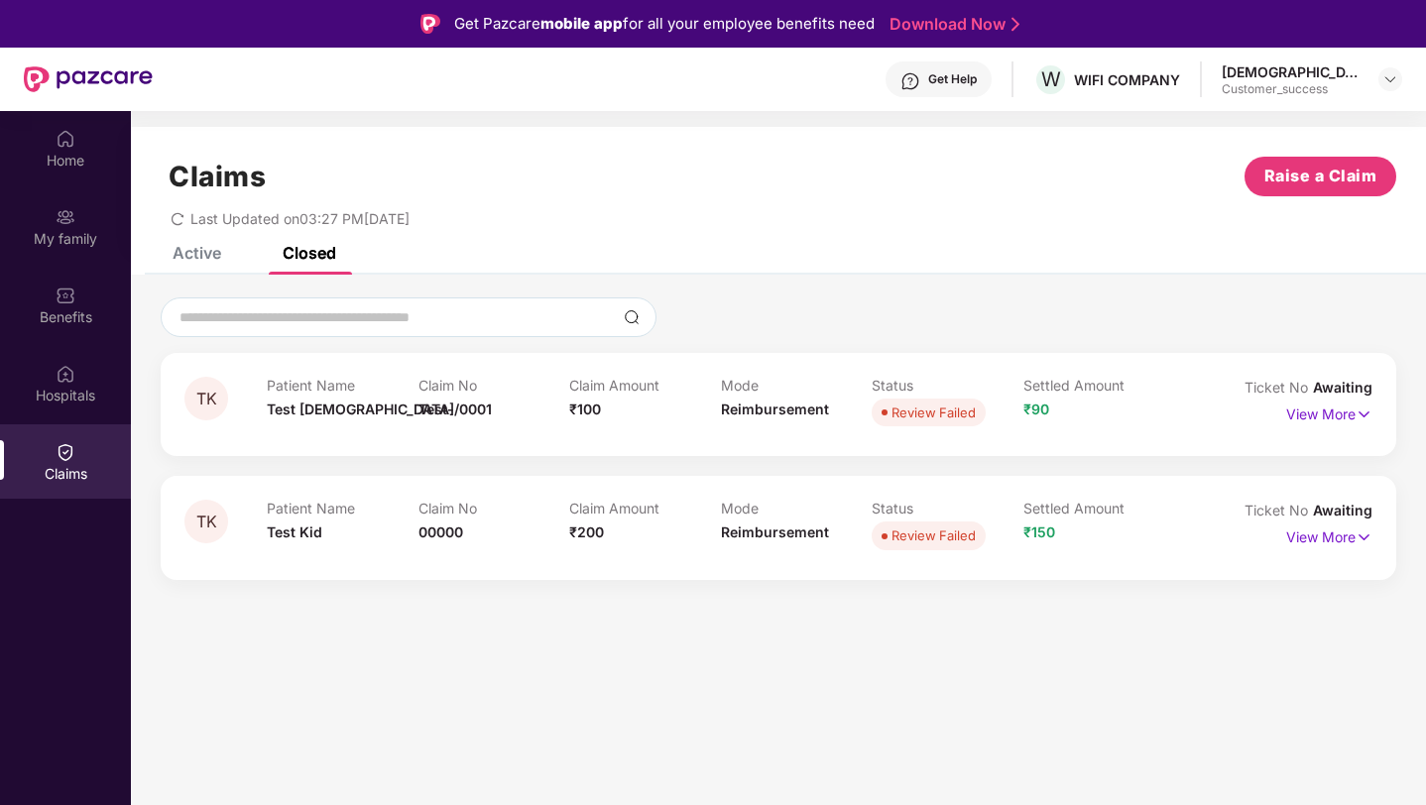
click at [190, 253] on div "Active" at bounding box center [197, 253] width 49 height 20
